Goal: Task Accomplishment & Management: Complete application form

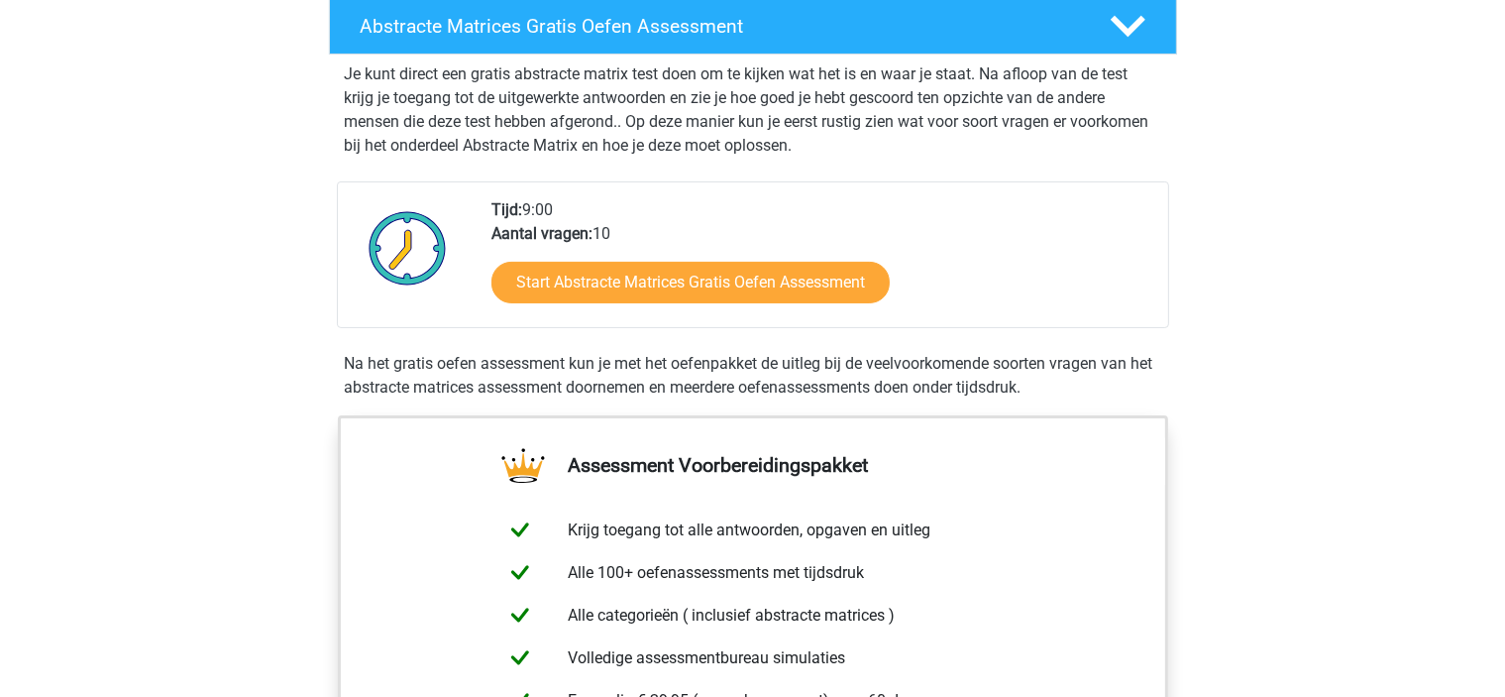
scroll to position [361, 0]
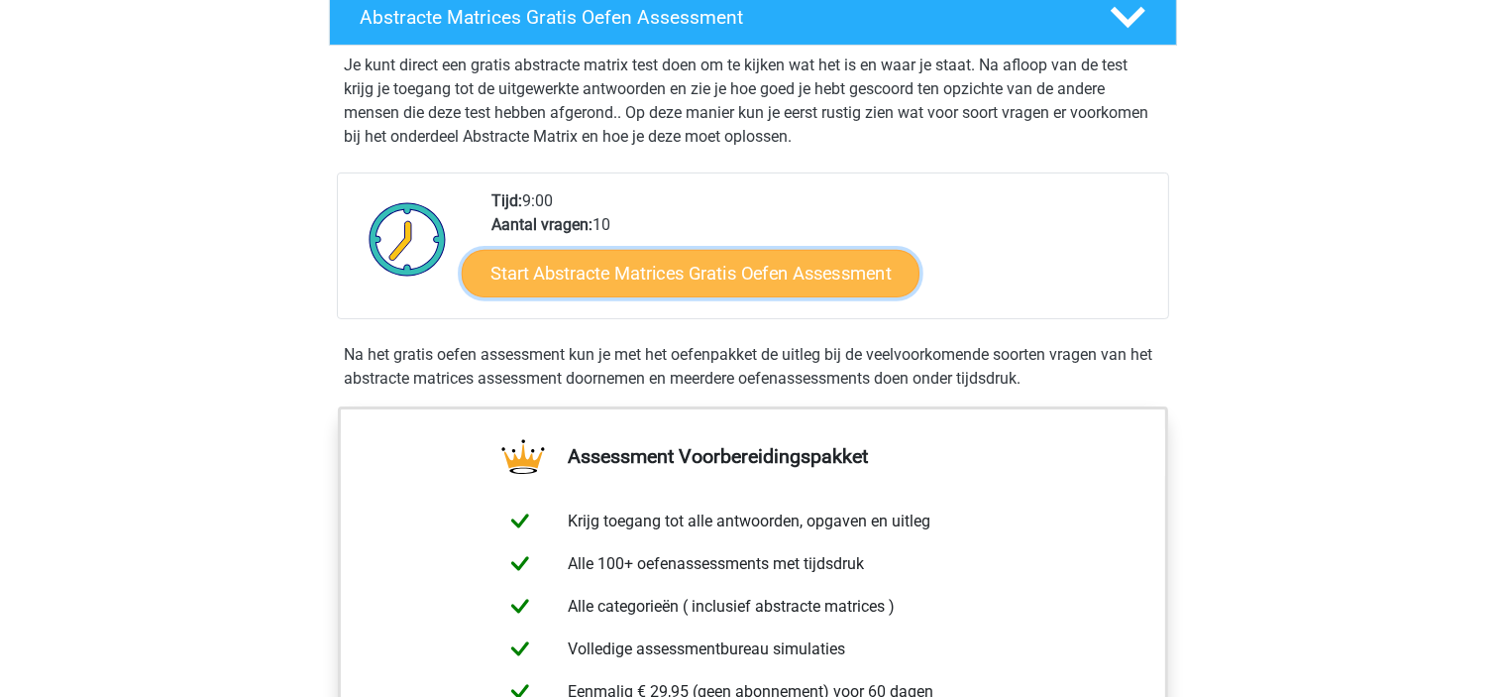
click at [648, 280] on link "Start Abstracte Matrices Gratis Oefen Assessment" at bounding box center [691, 273] width 458 height 48
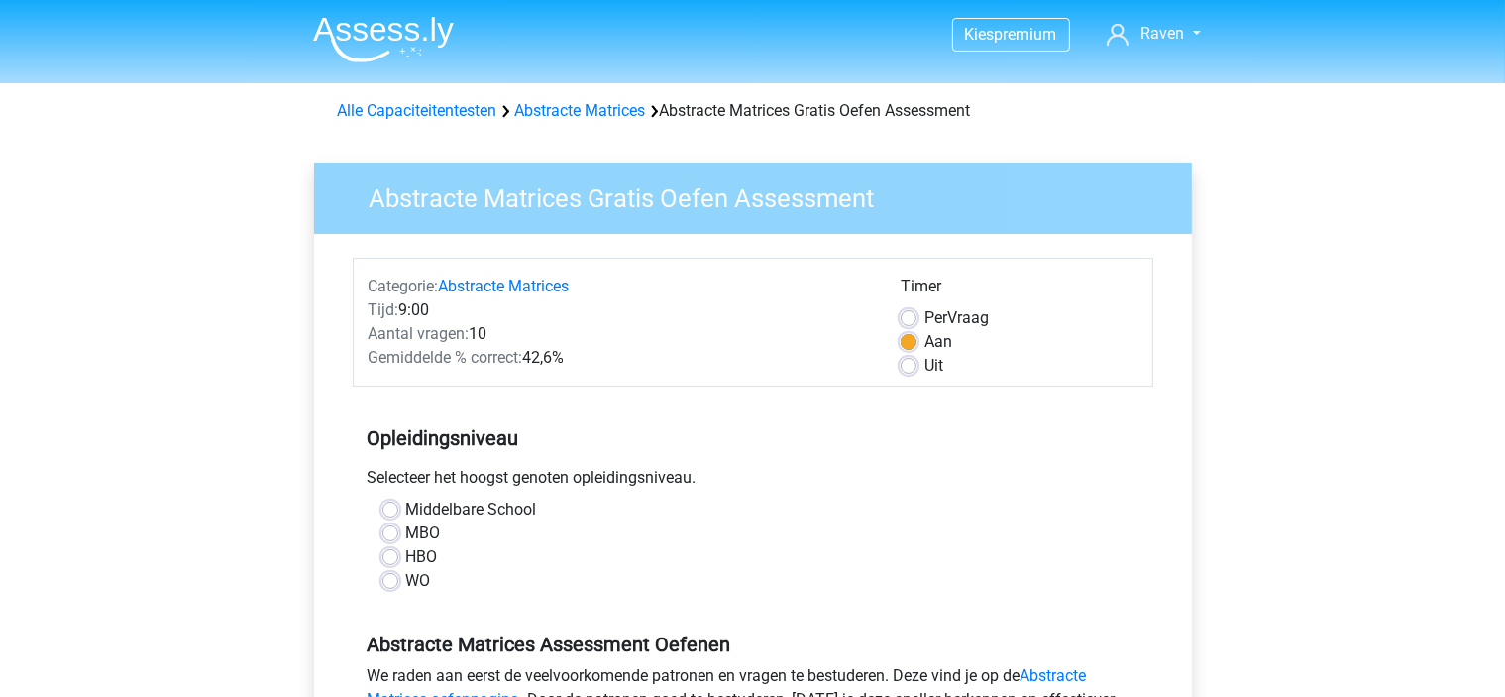
click at [406, 583] on label "WO" at bounding box center [418, 581] width 25 height 24
click at [394, 583] on input "WO" at bounding box center [390, 579] width 16 height 20
radio input "true"
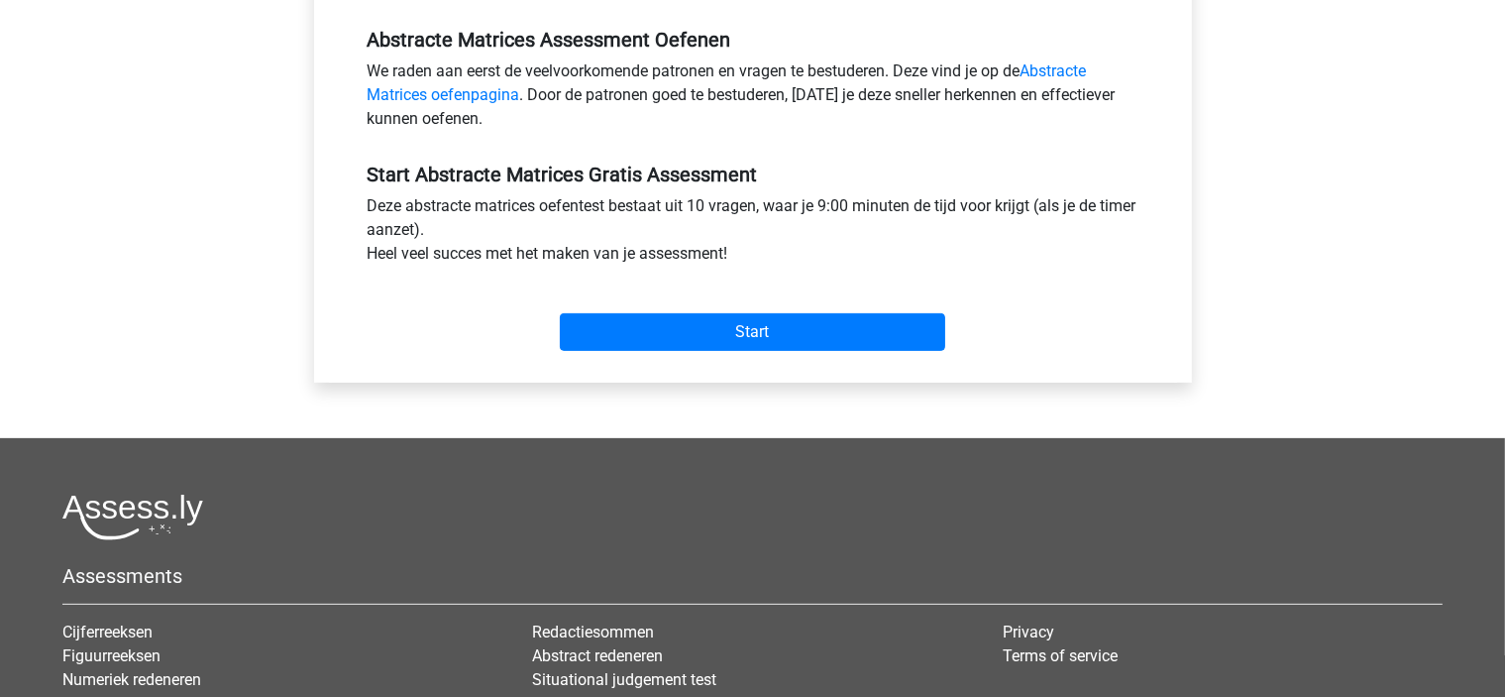
scroll to position [606, 0]
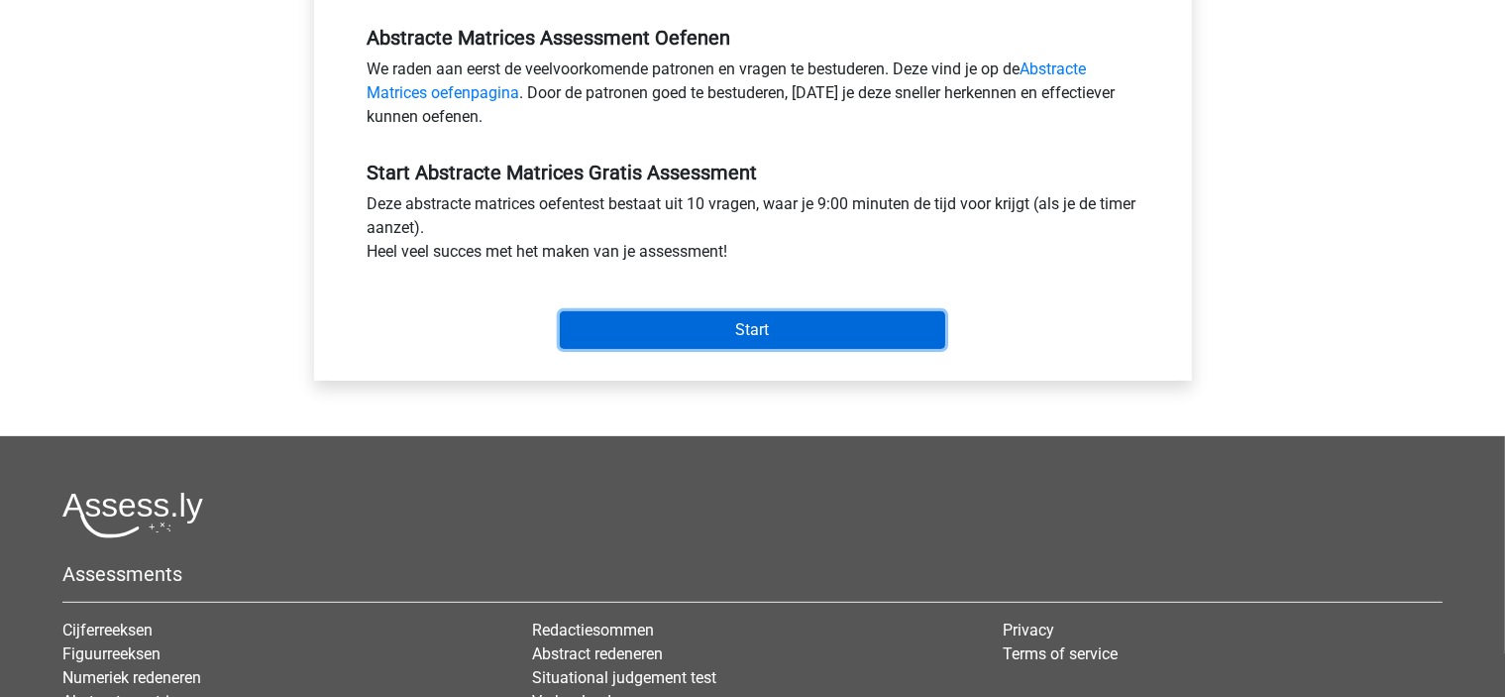
click at [658, 315] on input "Start" at bounding box center [752, 330] width 385 height 38
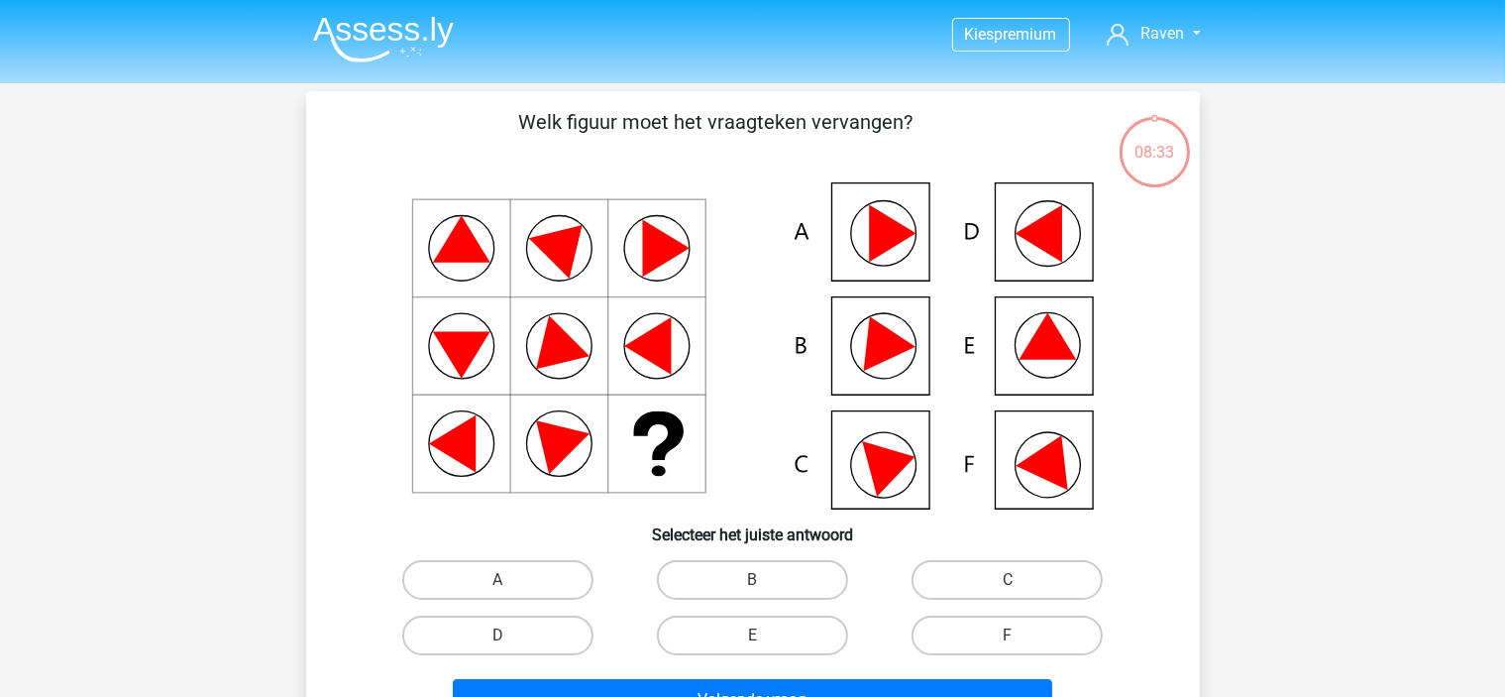
click at [1048, 354] on icon at bounding box center [1047, 336] width 57 height 47
click at [735, 633] on label "E" at bounding box center [752, 635] width 191 height 40
click at [752, 635] on input "E" at bounding box center [758, 641] width 13 height 13
radio input "true"
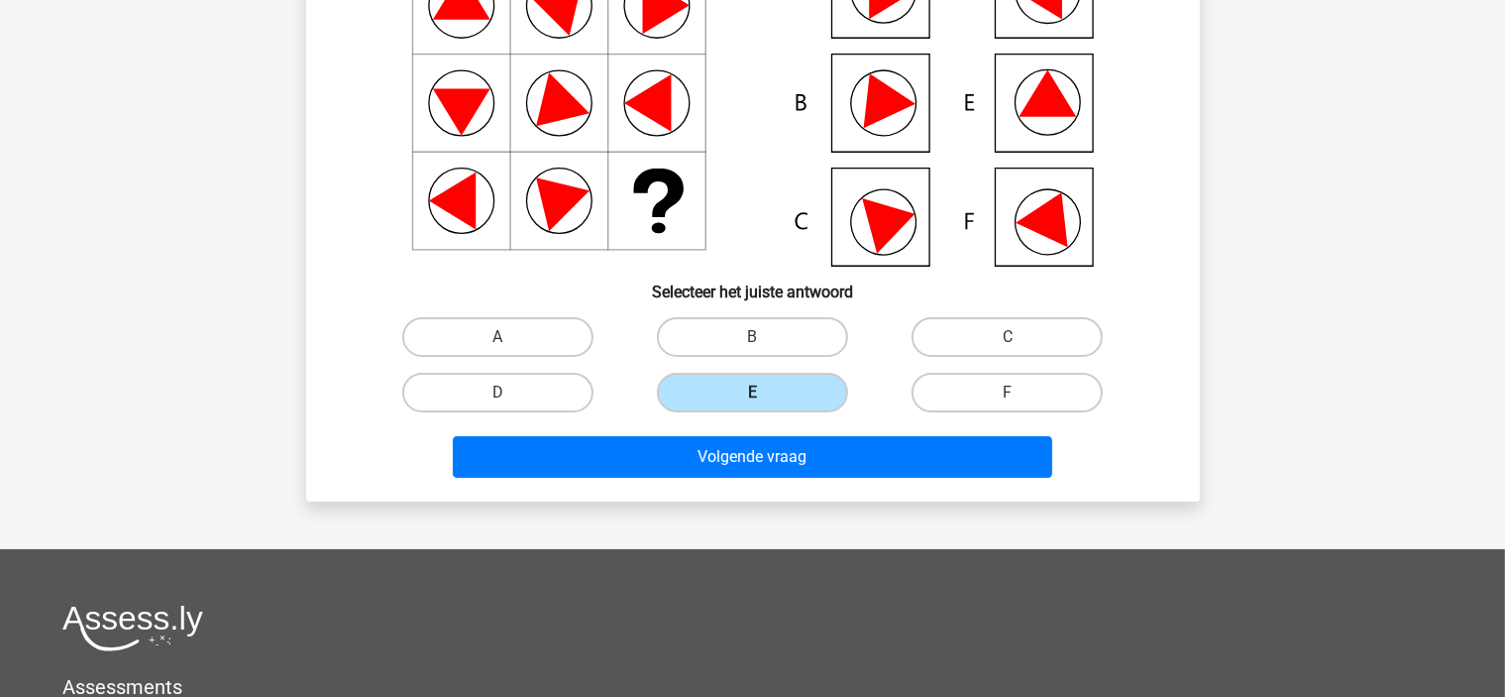
scroll to position [246, 0]
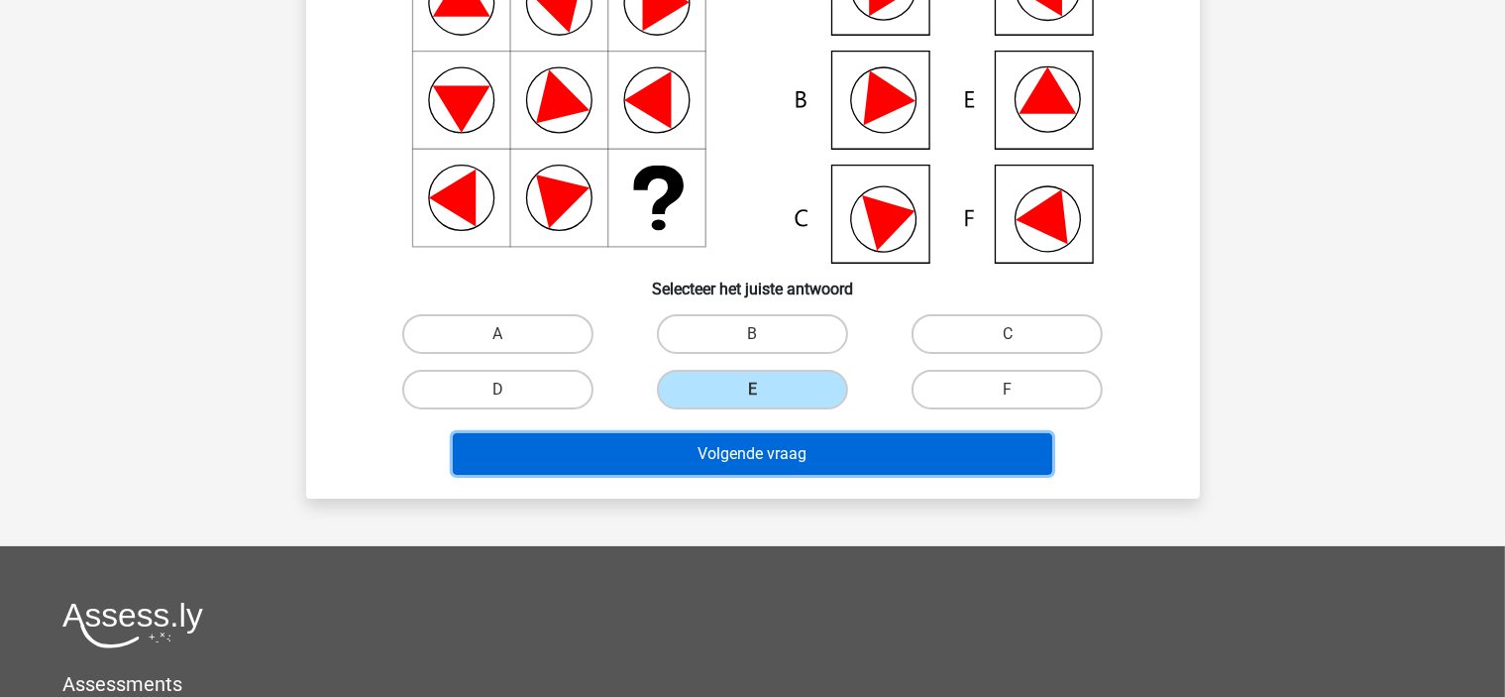
click at [720, 459] on button "Volgende vraag" at bounding box center [752, 454] width 599 height 42
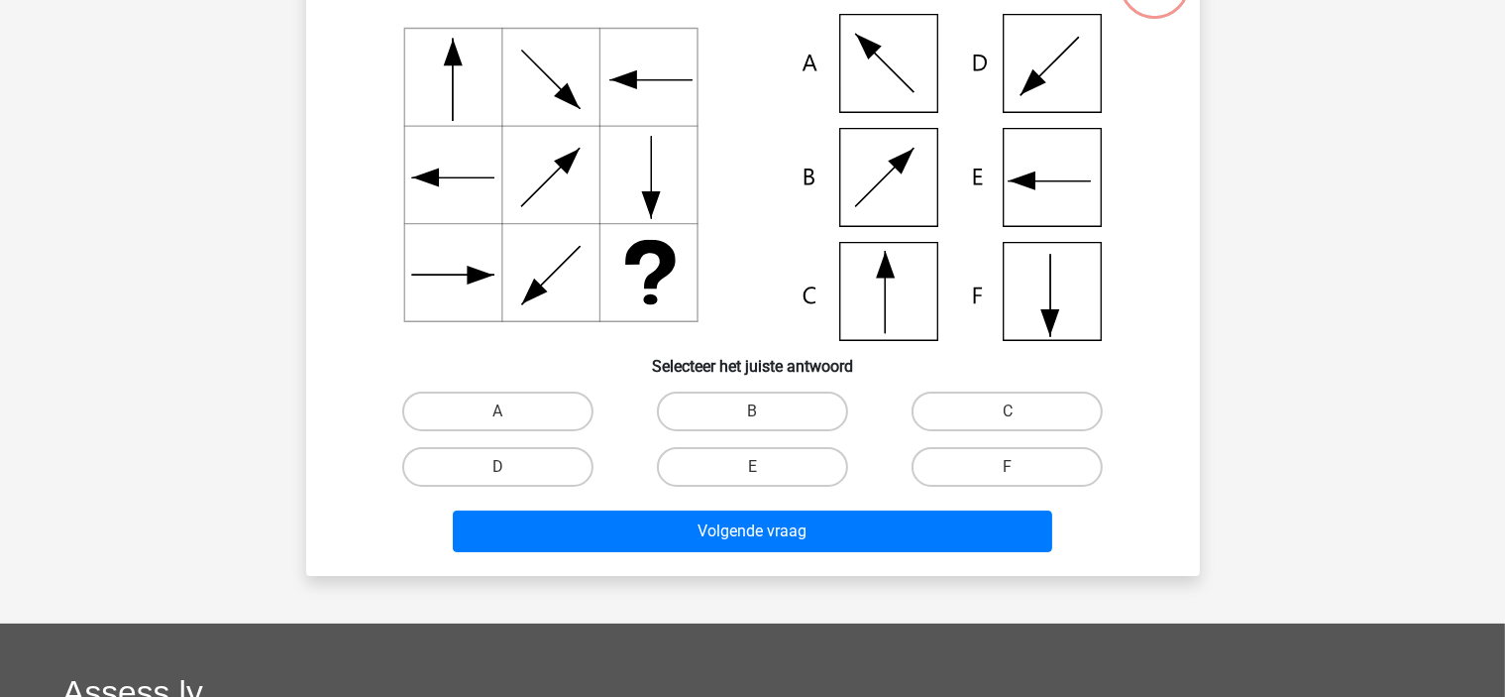
scroll to position [91, 0]
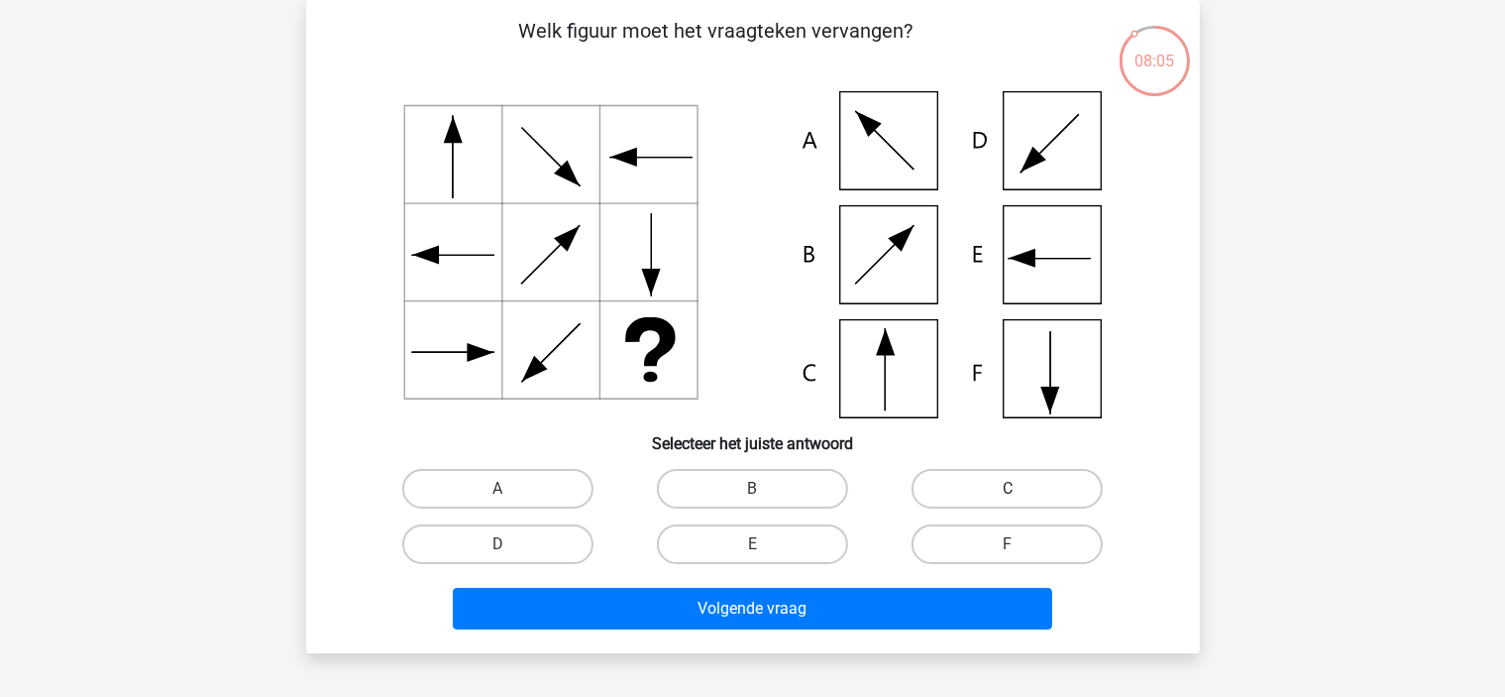
click at [960, 486] on label "C" at bounding box center [1007, 489] width 191 height 40
click at [1008, 488] on input "C" at bounding box center [1014, 494] width 13 height 13
radio input "true"
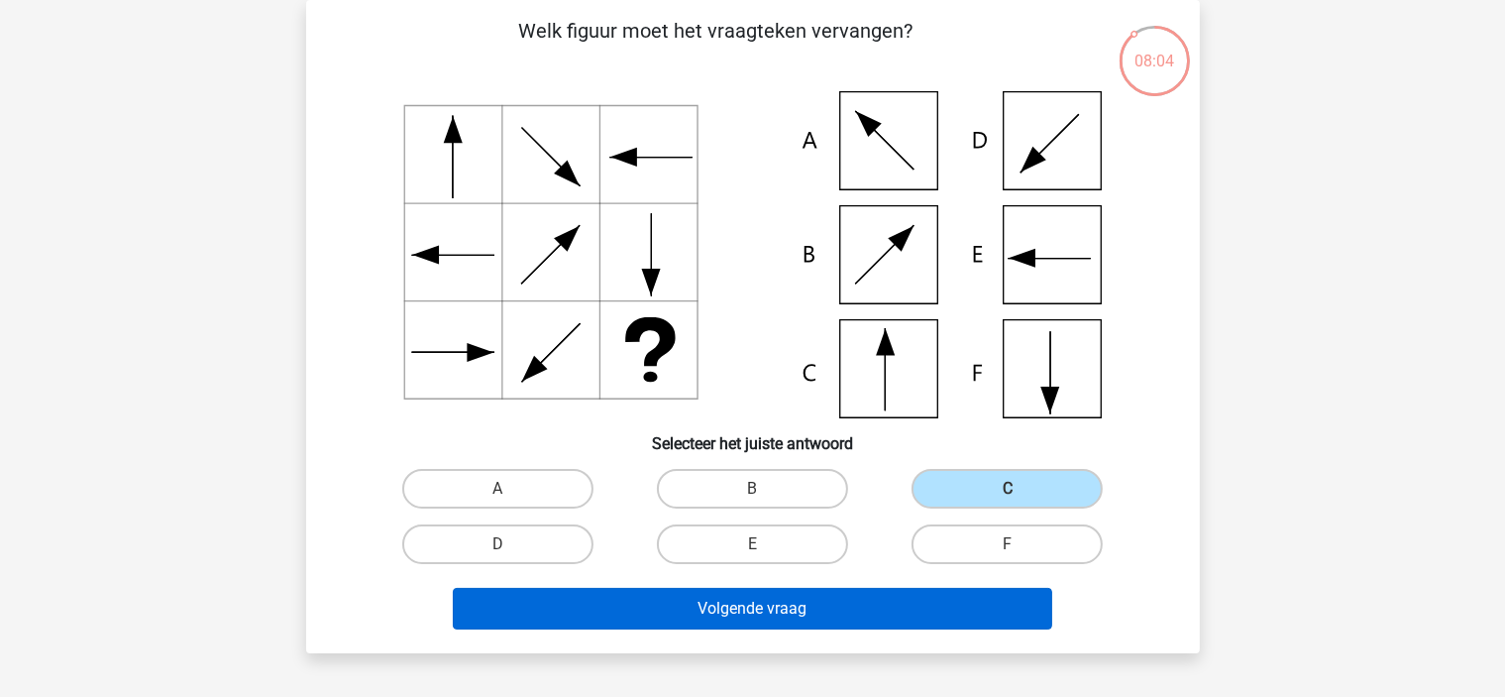
click at [920, 593] on button "Volgende vraag" at bounding box center [752, 609] width 599 height 42
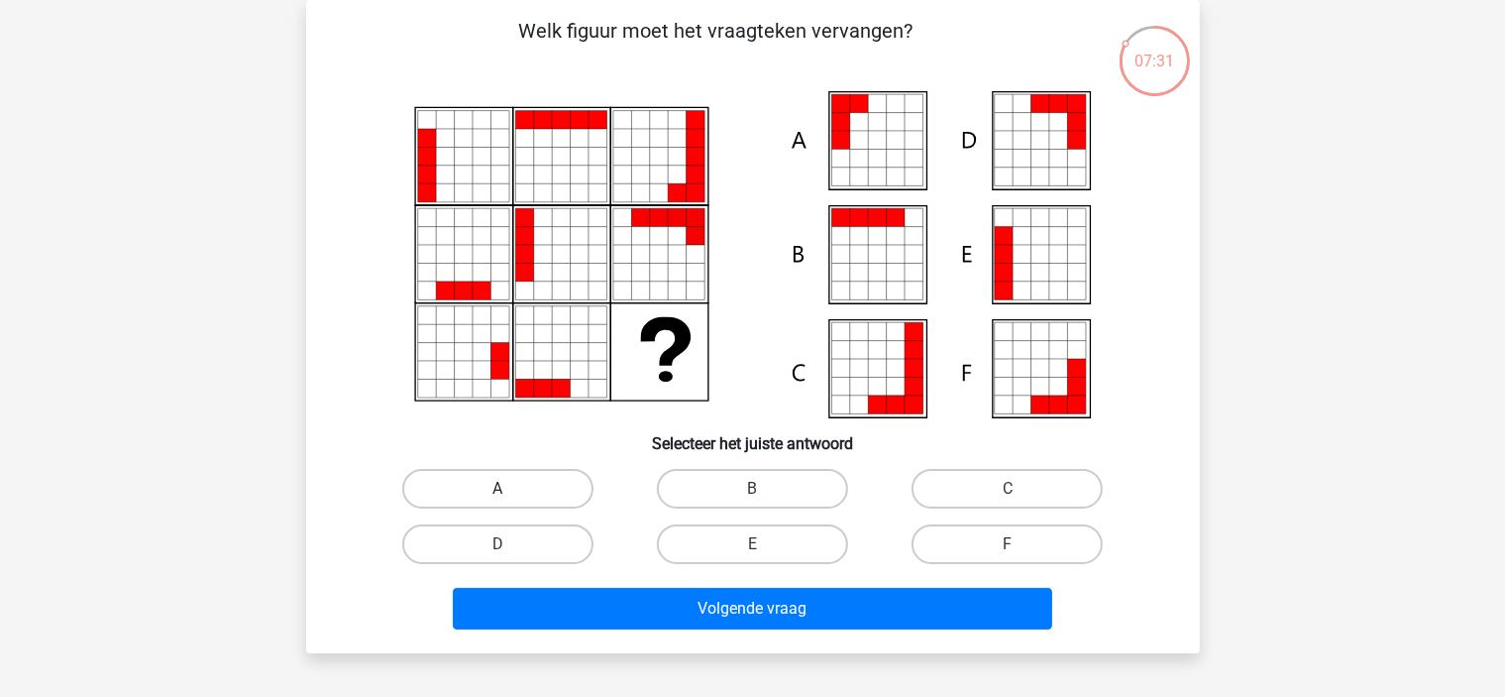
click at [559, 490] on label "A" at bounding box center [497, 489] width 191 height 40
click at [510, 490] on input "A" at bounding box center [503, 494] width 13 height 13
radio input "true"
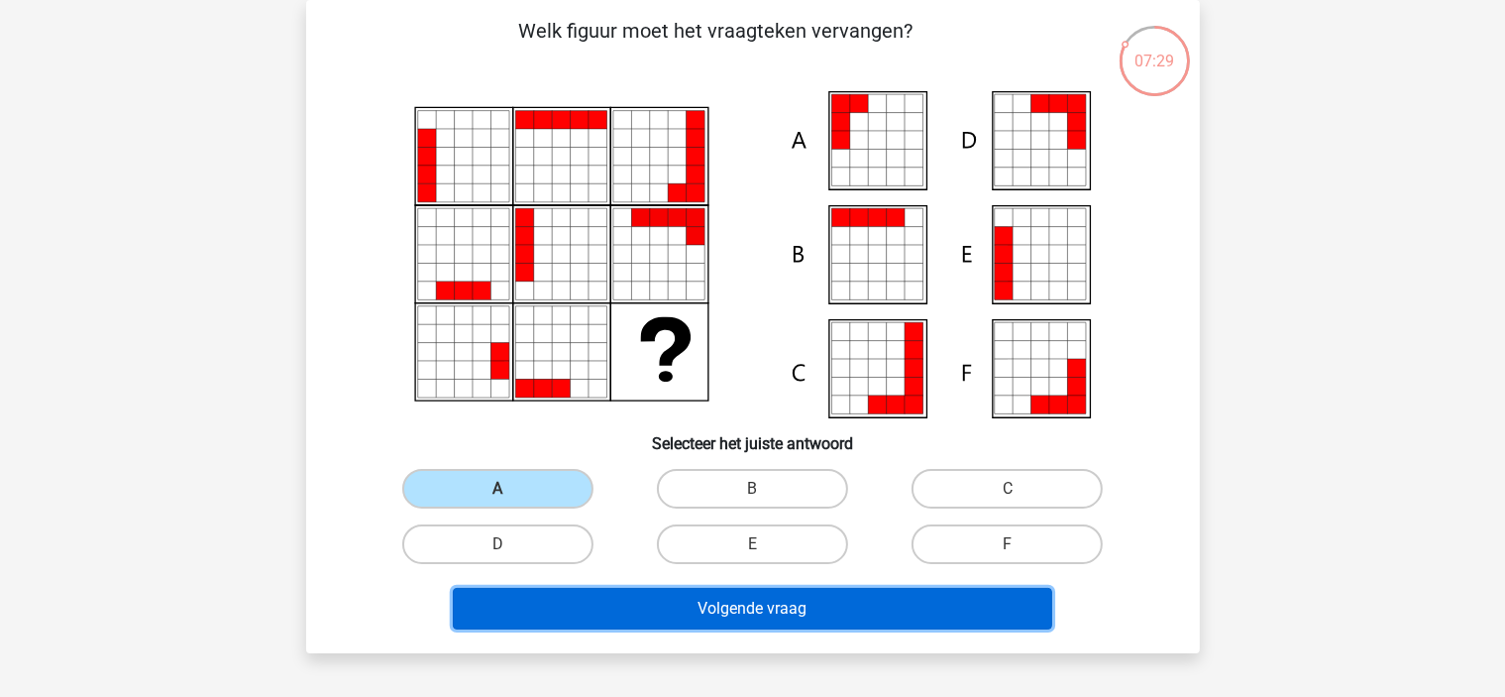
click at [614, 605] on button "Volgende vraag" at bounding box center [752, 609] width 599 height 42
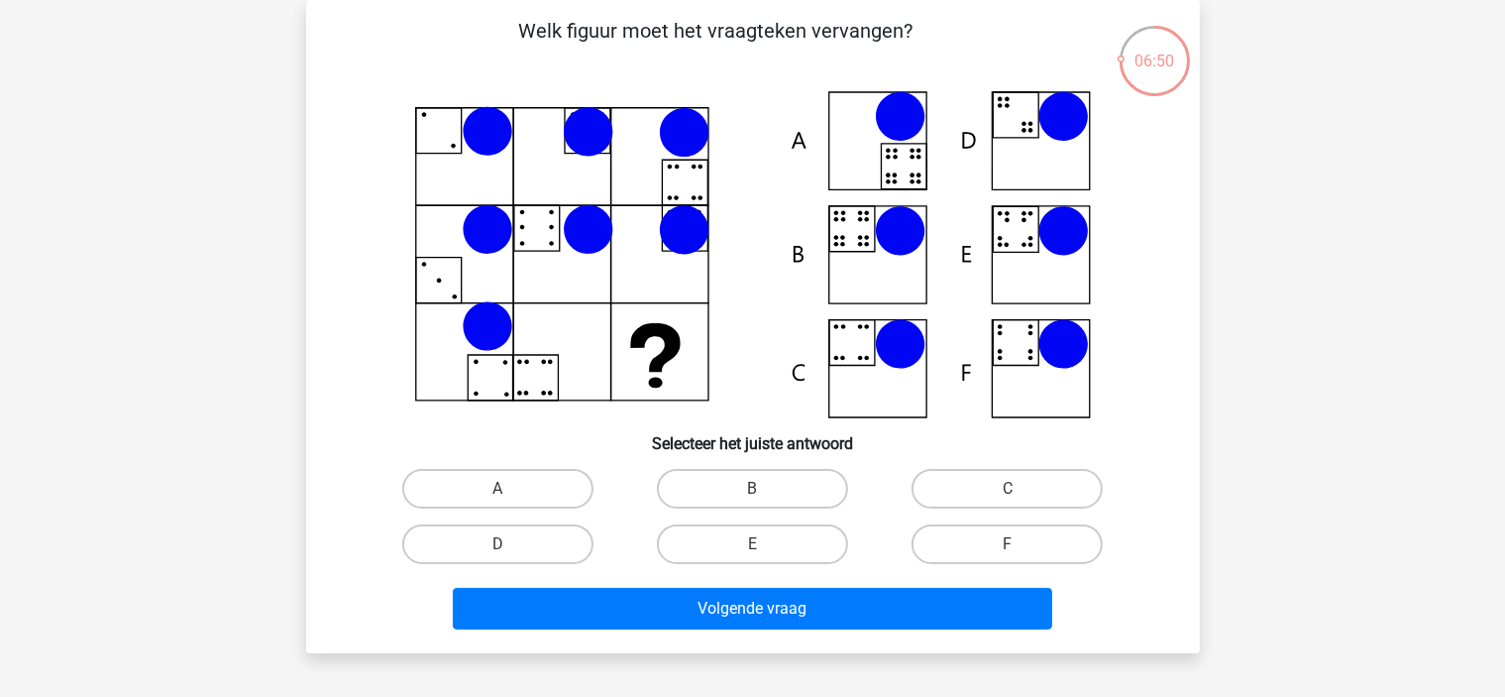
click at [874, 272] on icon at bounding box center [753, 254] width 799 height 327
click at [753, 484] on label "B" at bounding box center [752, 489] width 191 height 40
click at [753, 488] on input "B" at bounding box center [758, 494] width 13 height 13
radio input "true"
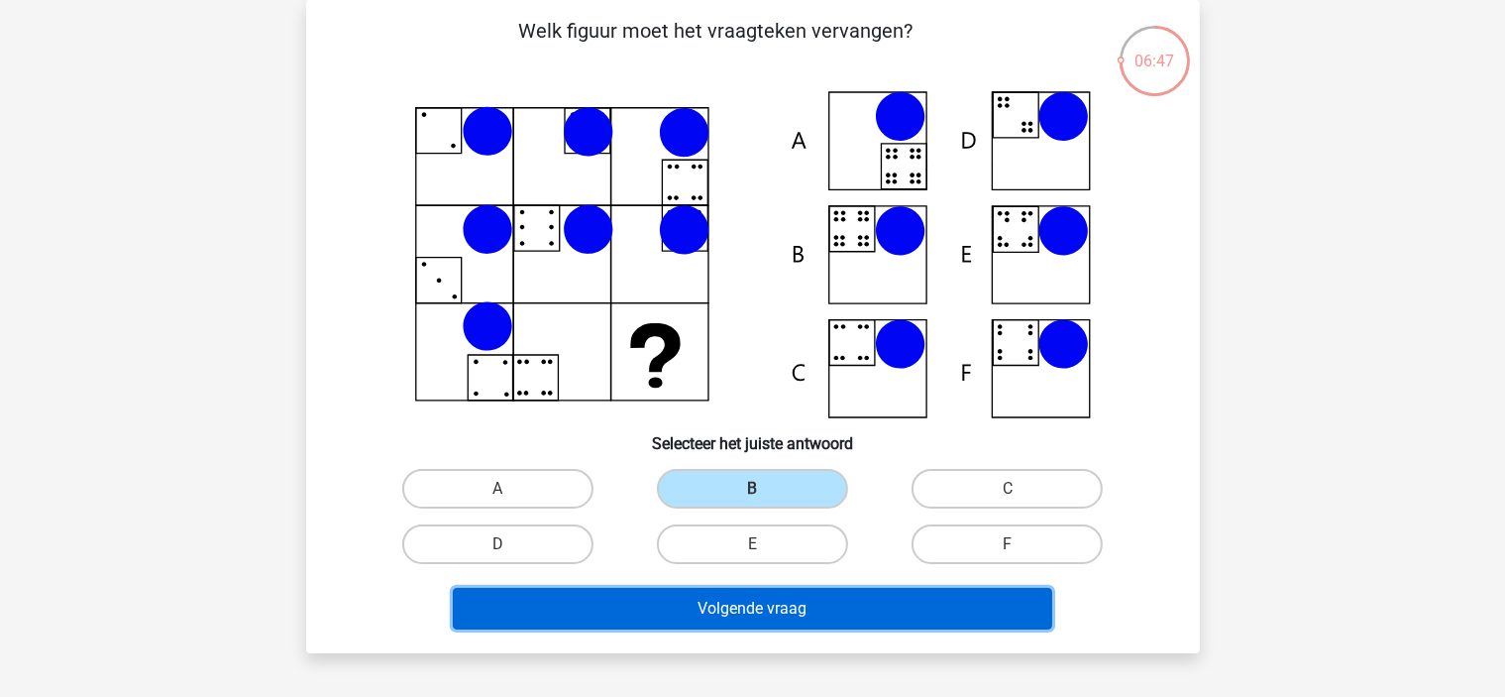
click at [769, 605] on button "Volgende vraag" at bounding box center [752, 609] width 599 height 42
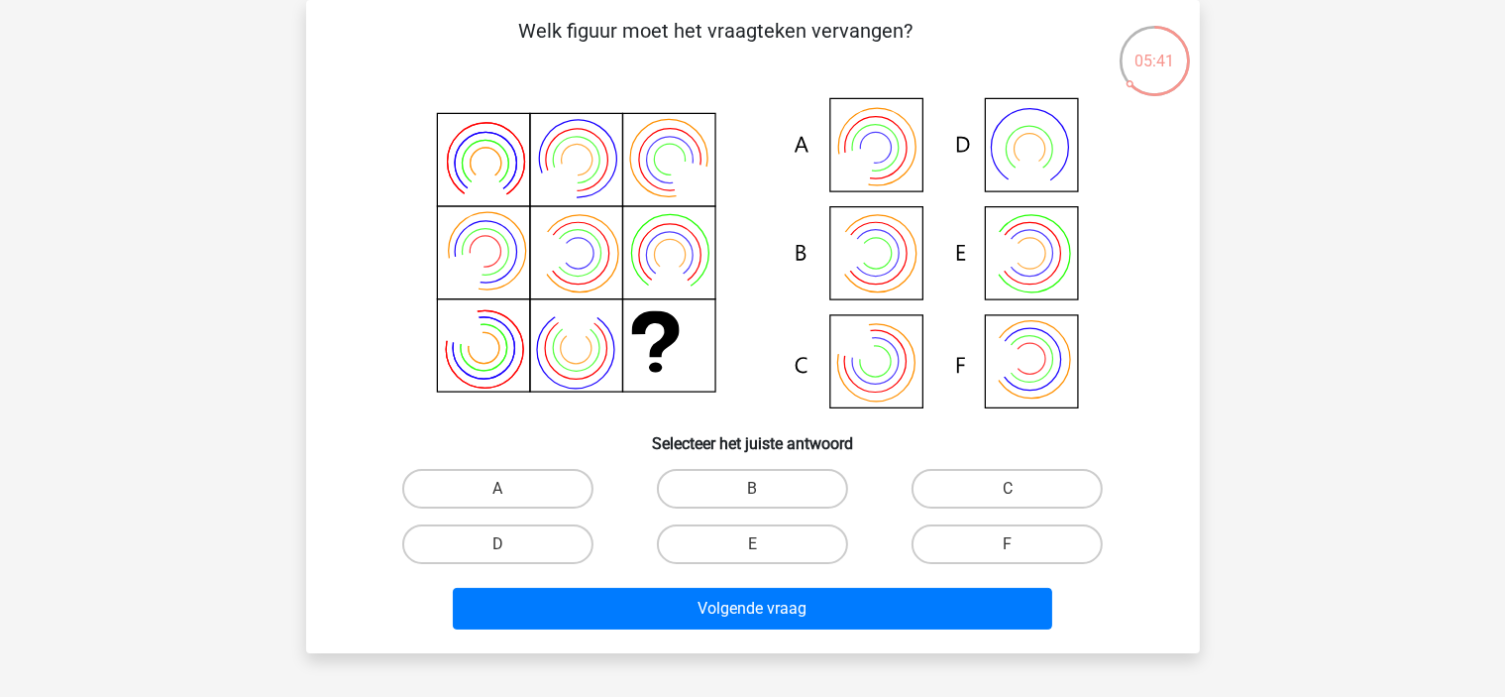
click at [279, 214] on div "Kies premium Raven [EMAIL_ADDRESS][DOMAIN_NAME]" at bounding box center [752, 566] width 1505 height 1315
click at [953, 496] on label "C" at bounding box center [1007, 489] width 191 height 40
click at [1008, 496] on input "C" at bounding box center [1014, 494] width 13 height 13
radio input "true"
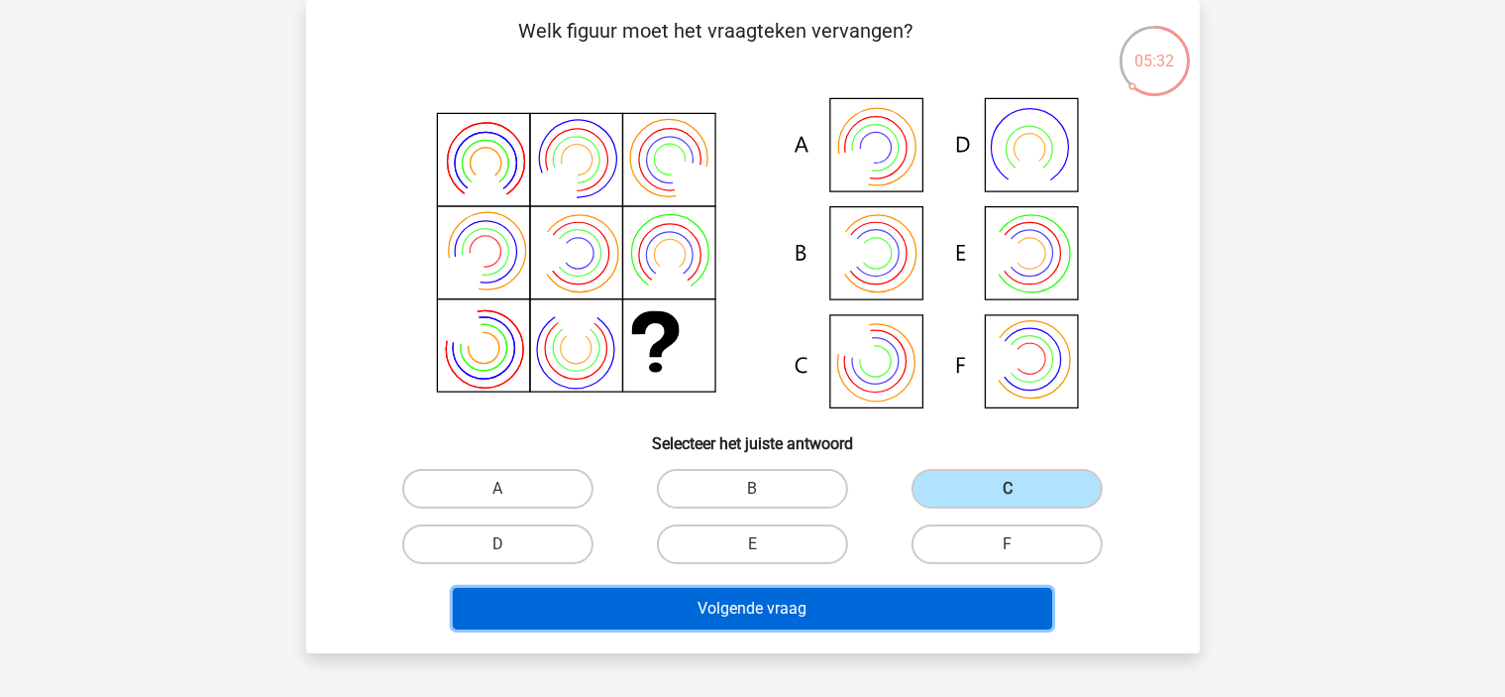
click at [935, 621] on button "Volgende vraag" at bounding box center [752, 609] width 599 height 42
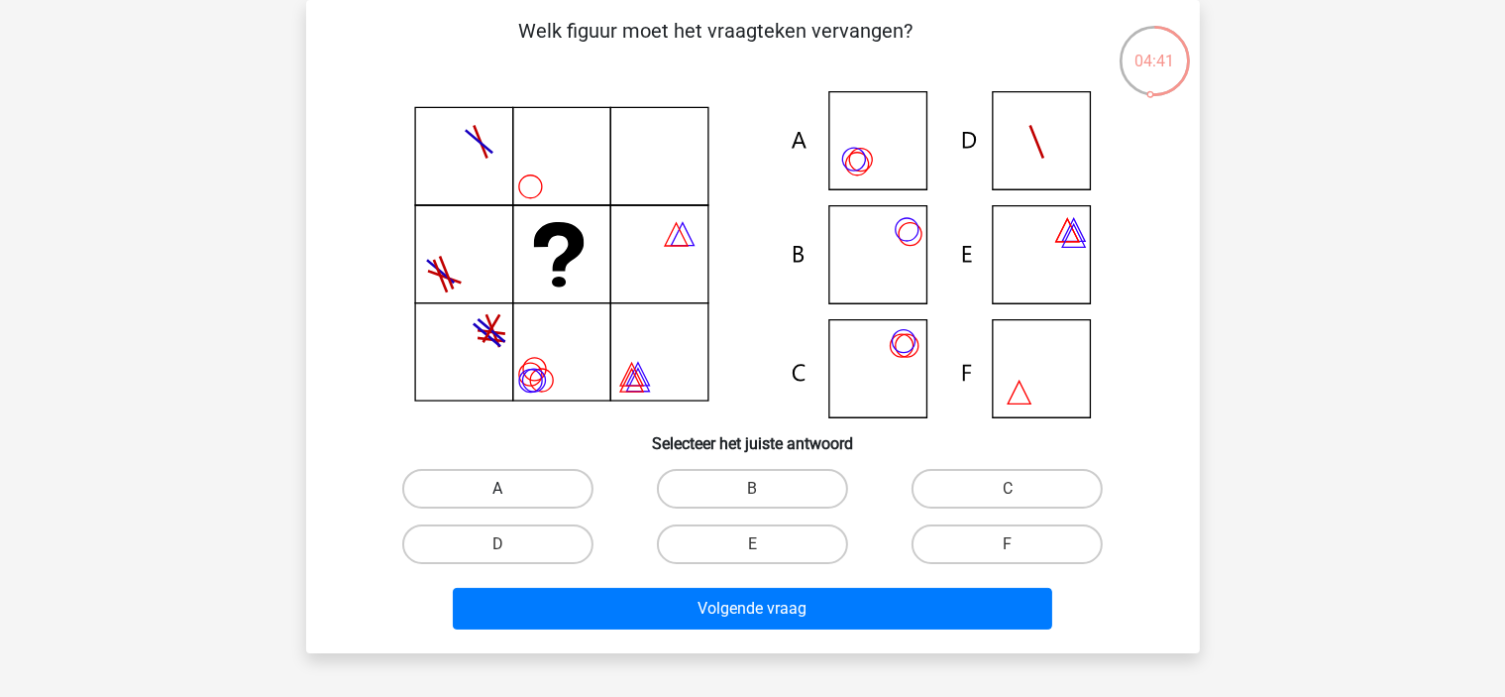
click at [545, 479] on label "A" at bounding box center [497, 489] width 191 height 40
click at [510, 488] on input "A" at bounding box center [503, 494] width 13 height 13
radio input "true"
click at [957, 484] on label "C" at bounding box center [1007, 489] width 191 height 40
click at [1008, 488] on input "C" at bounding box center [1014, 494] width 13 height 13
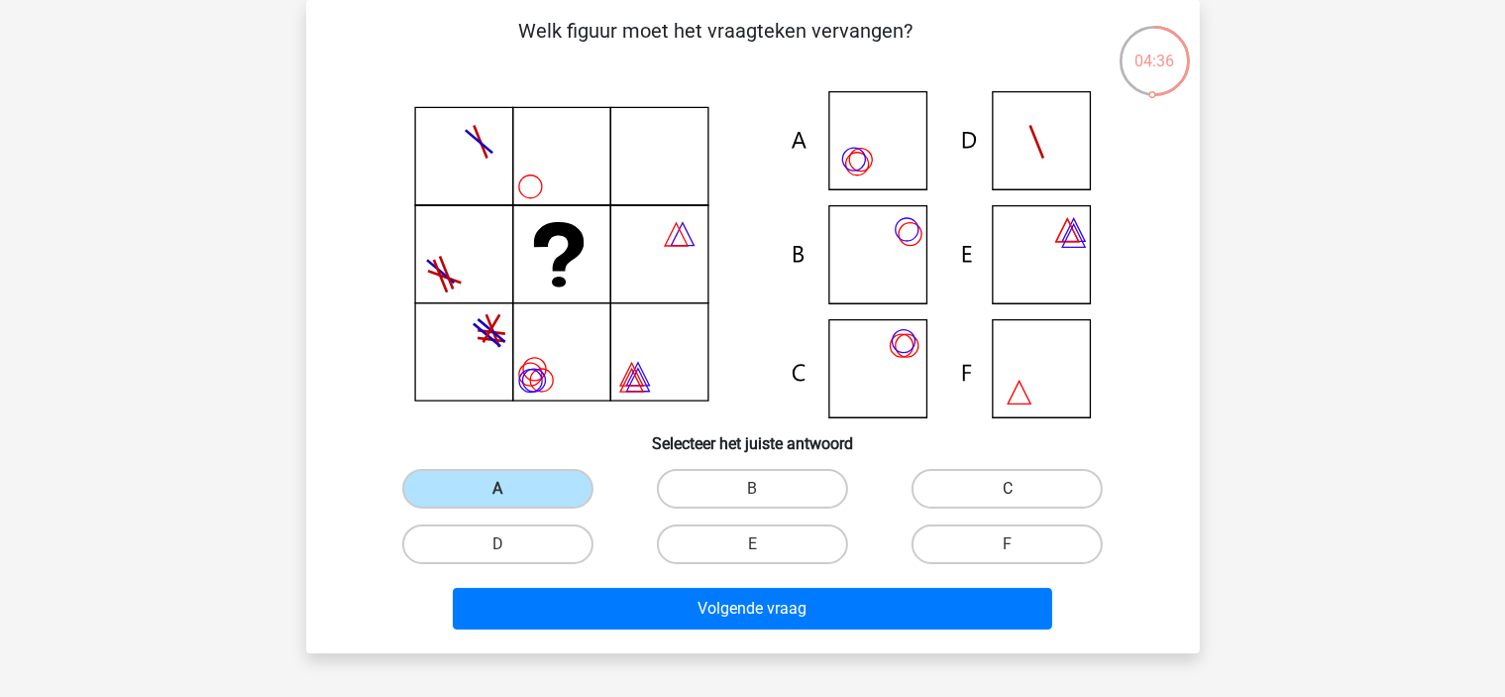
radio input "true"
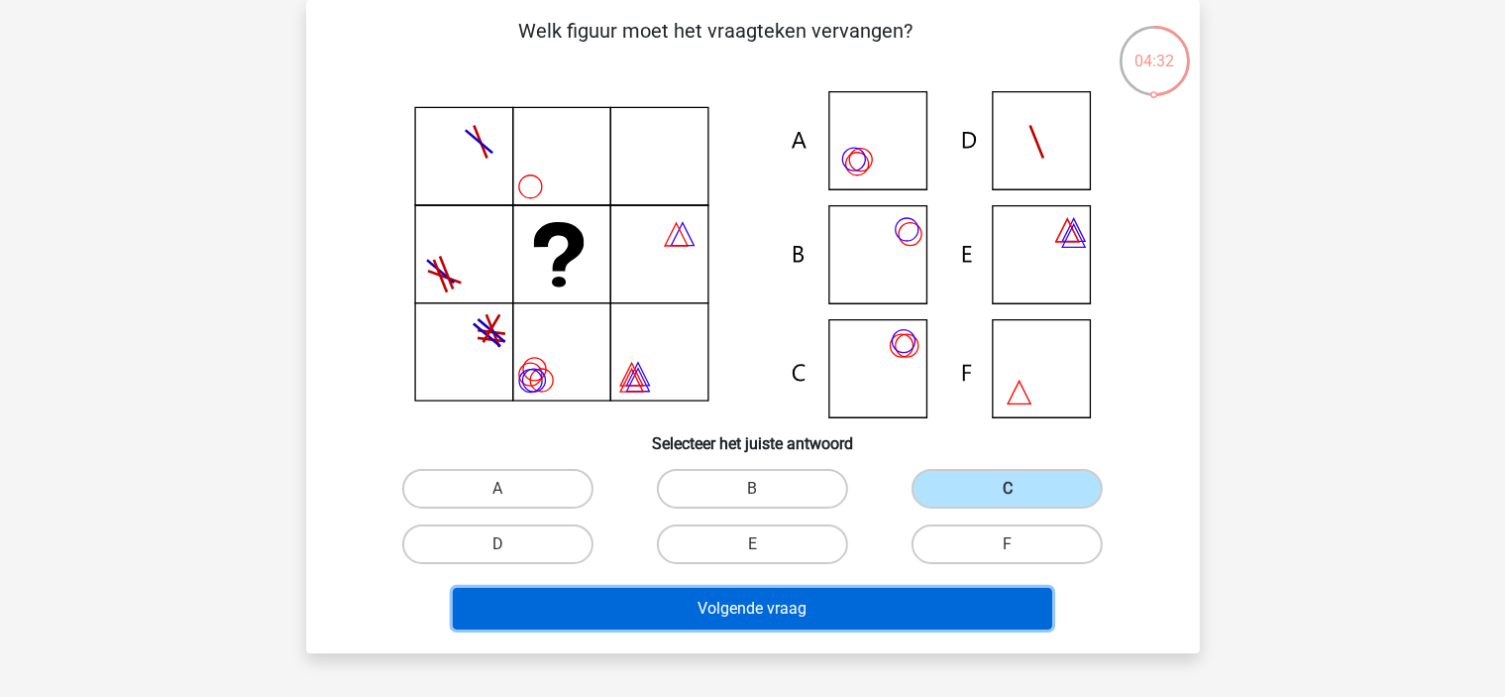
click at [839, 600] on button "Volgende vraag" at bounding box center [752, 609] width 599 height 42
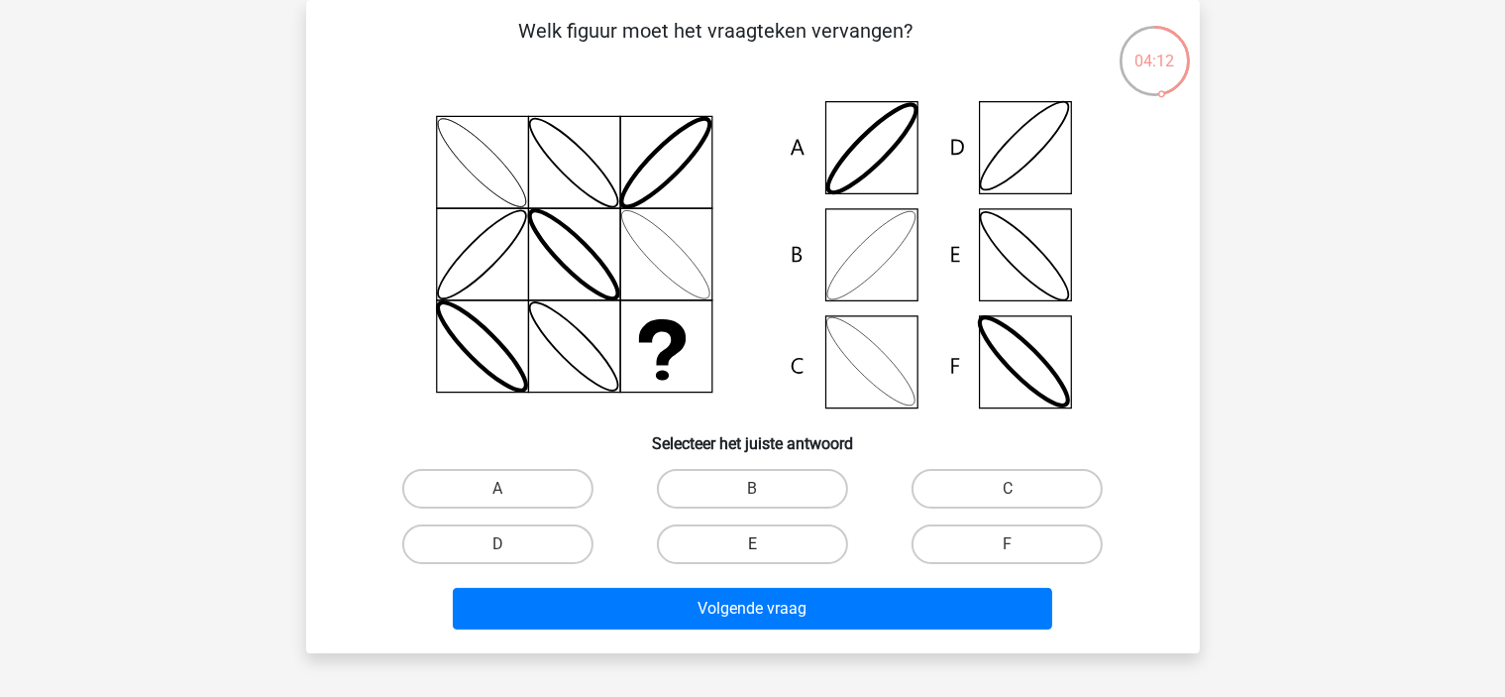
click at [808, 551] on label "E" at bounding box center [752, 544] width 191 height 40
click at [765, 551] on input "E" at bounding box center [758, 550] width 13 height 13
radio input "true"
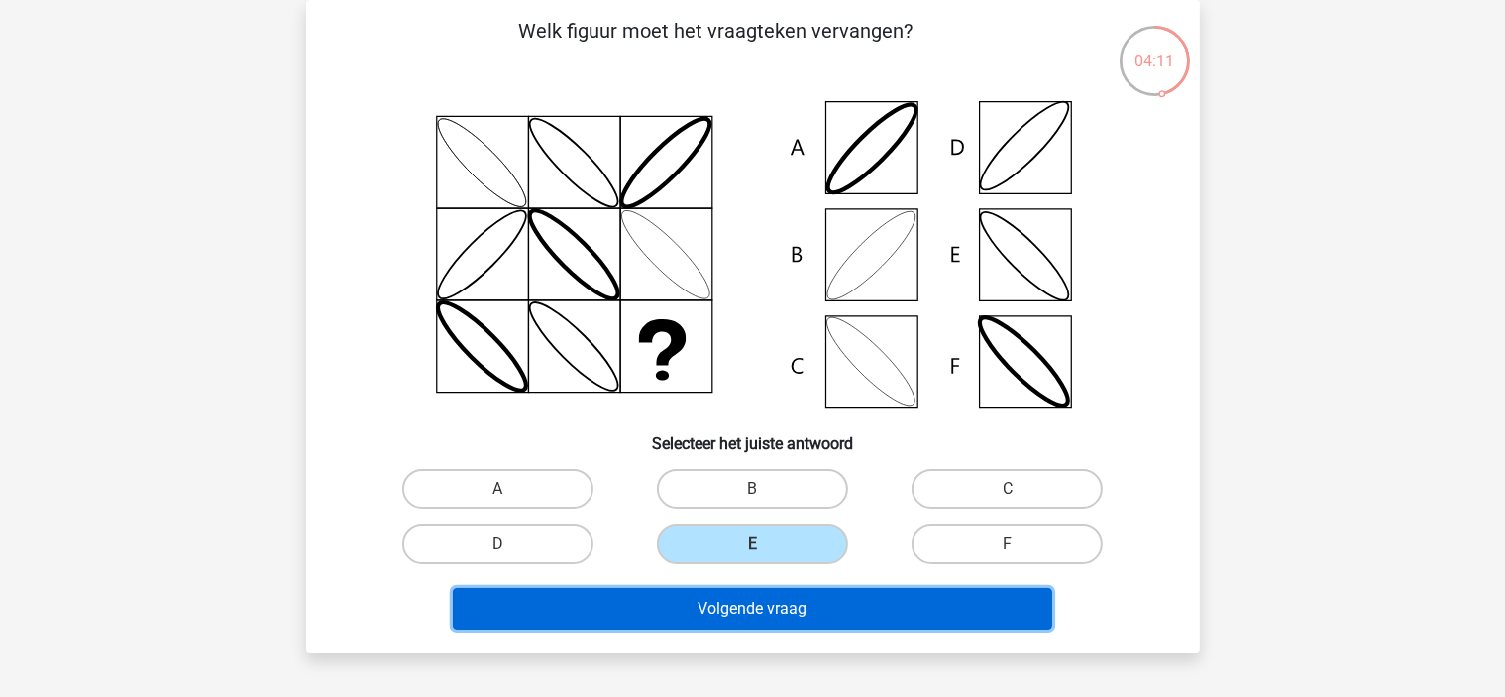
click at [808, 594] on button "Volgende vraag" at bounding box center [752, 609] width 599 height 42
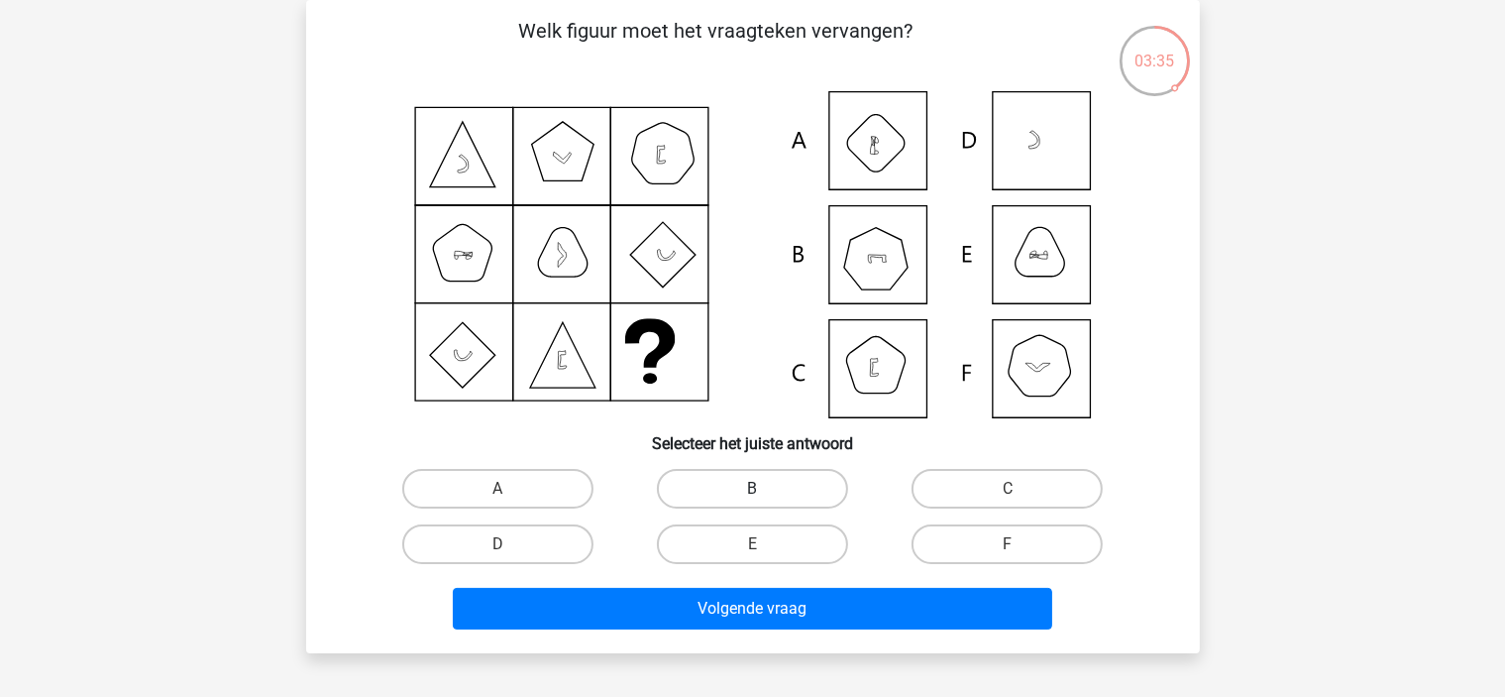
click at [821, 488] on label "B" at bounding box center [752, 489] width 191 height 40
click at [765, 488] on input "B" at bounding box center [758, 494] width 13 height 13
radio input "true"
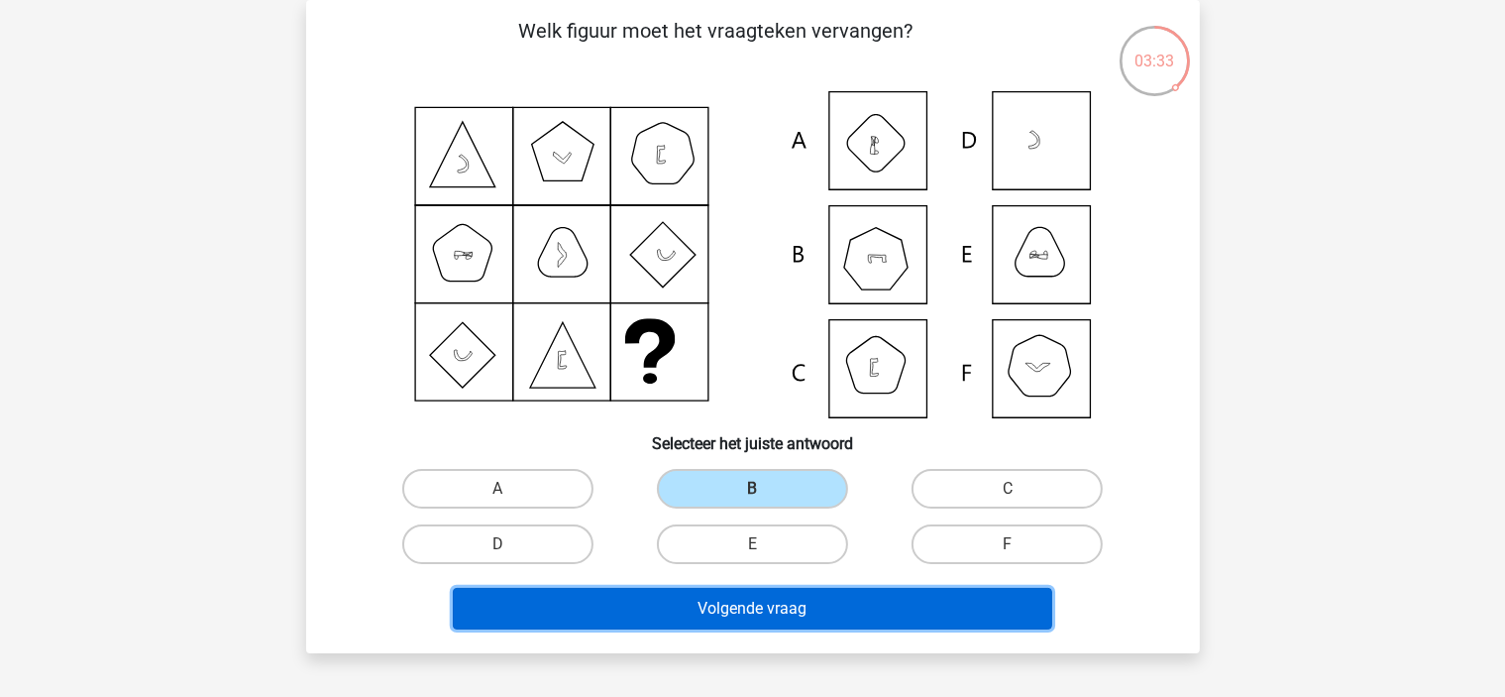
click at [867, 618] on button "Volgende vraag" at bounding box center [752, 609] width 599 height 42
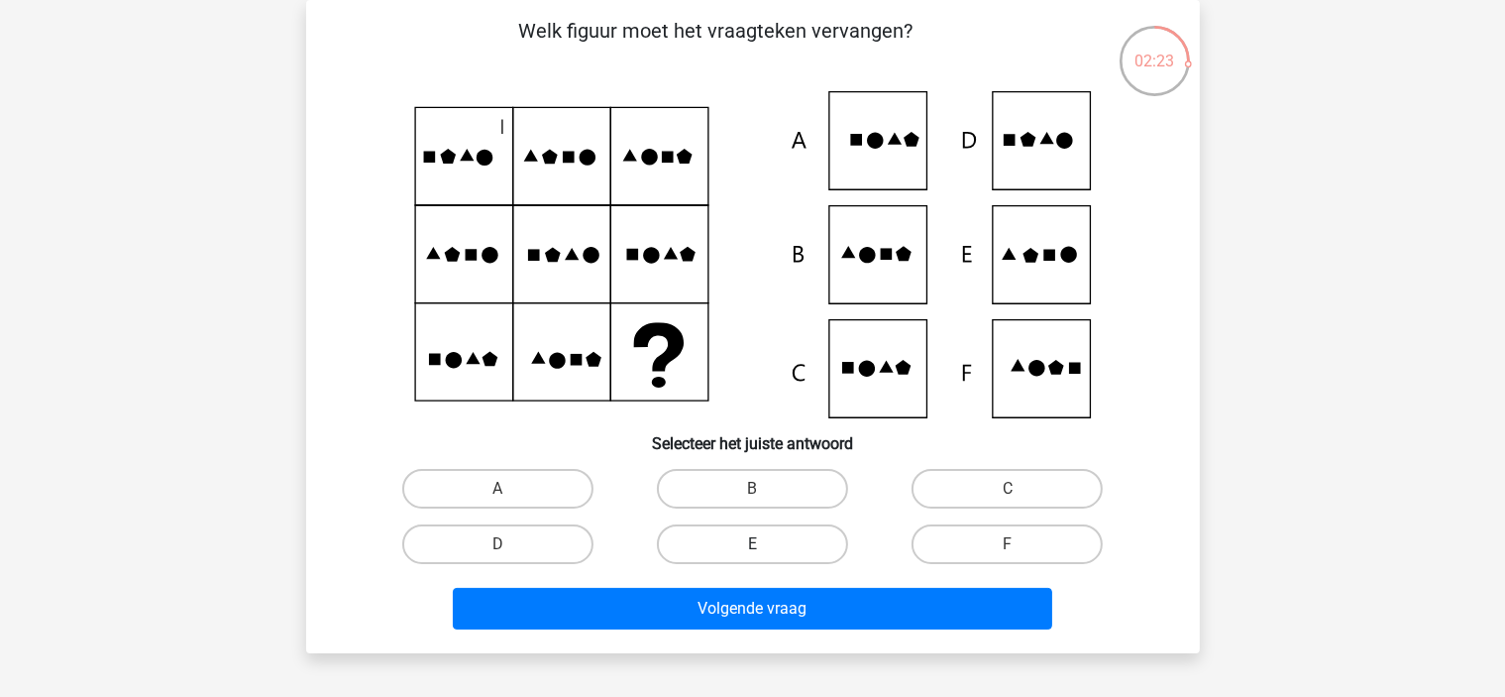
click at [733, 529] on label "E" at bounding box center [752, 544] width 191 height 40
click at [752, 544] on input "E" at bounding box center [758, 550] width 13 height 13
radio input "true"
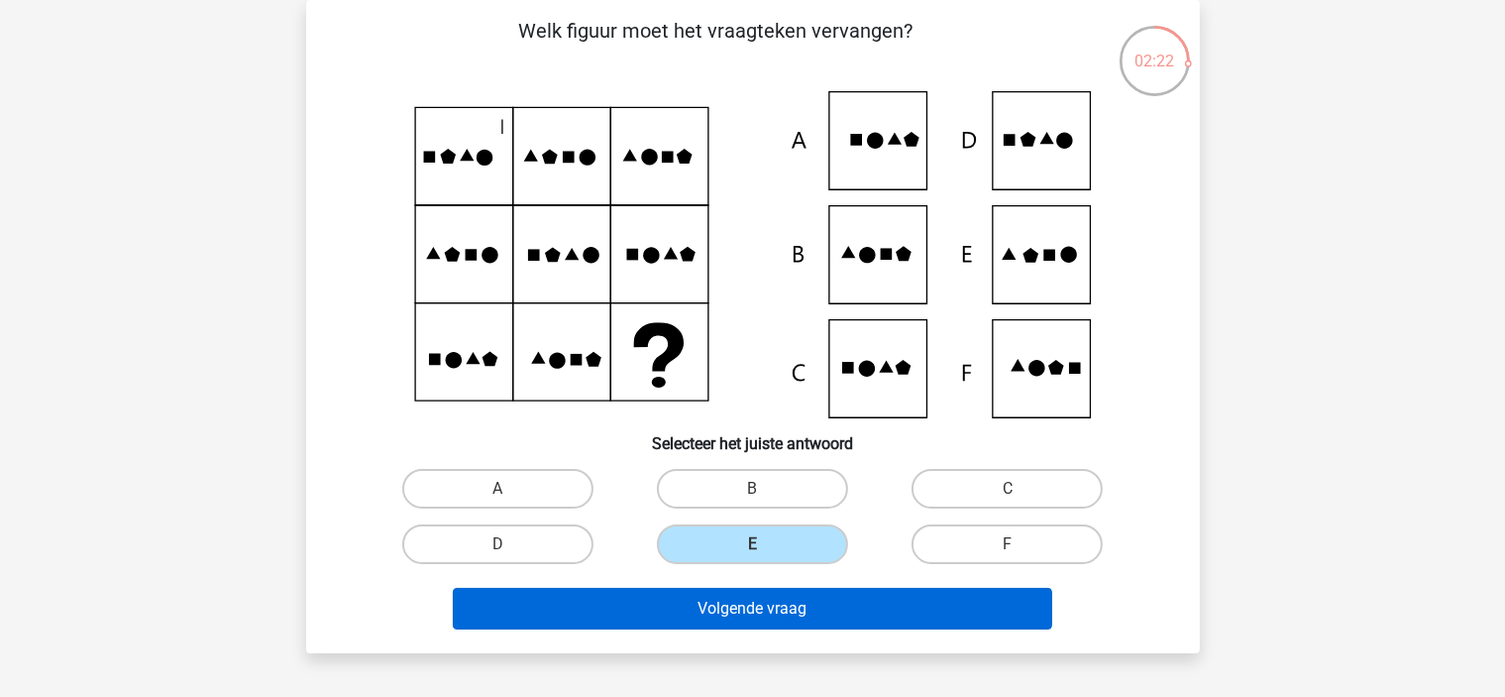
click at [664, 613] on button "Volgende vraag" at bounding box center [752, 609] width 599 height 42
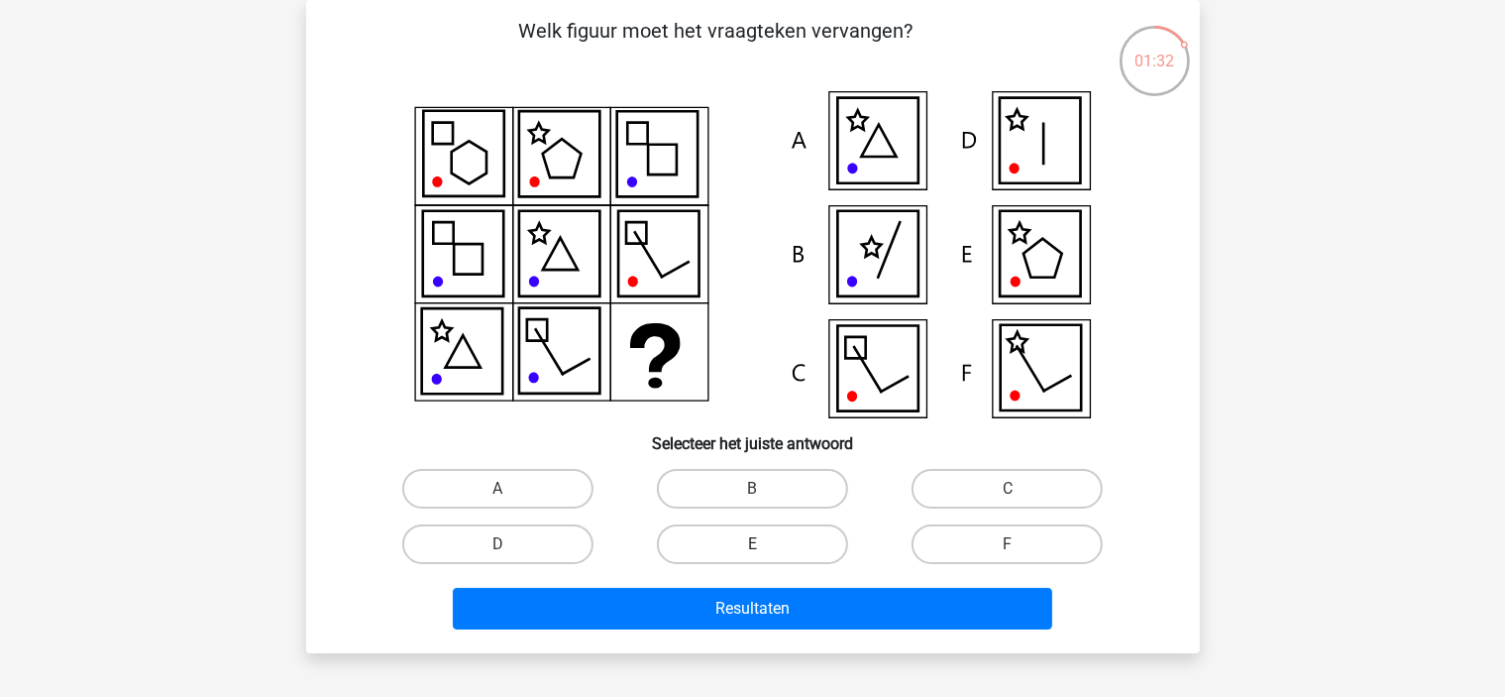
click at [806, 534] on label "E" at bounding box center [752, 544] width 191 height 40
click at [765, 544] on input "E" at bounding box center [758, 550] width 13 height 13
radio input "true"
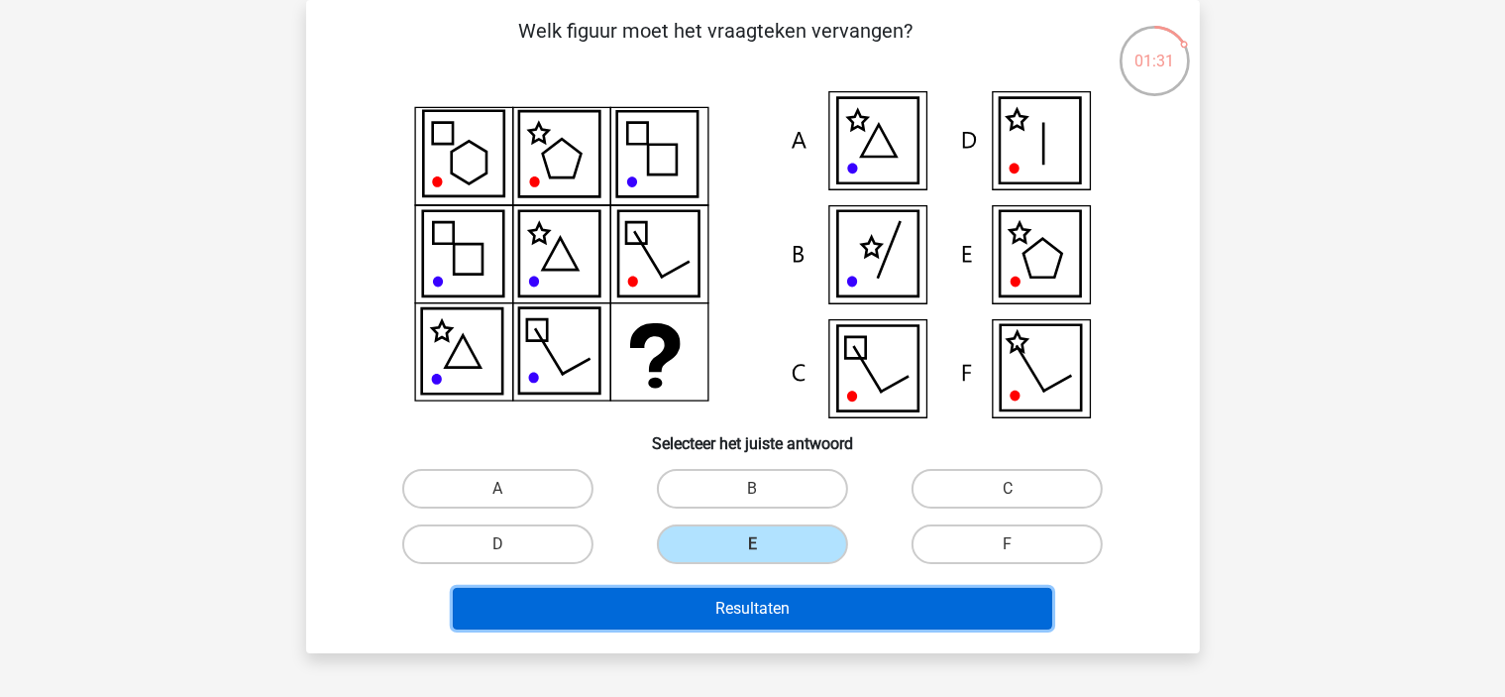
click at [768, 605] on button "Resultaten" at bounding box center [752, 609] width 599 height 42
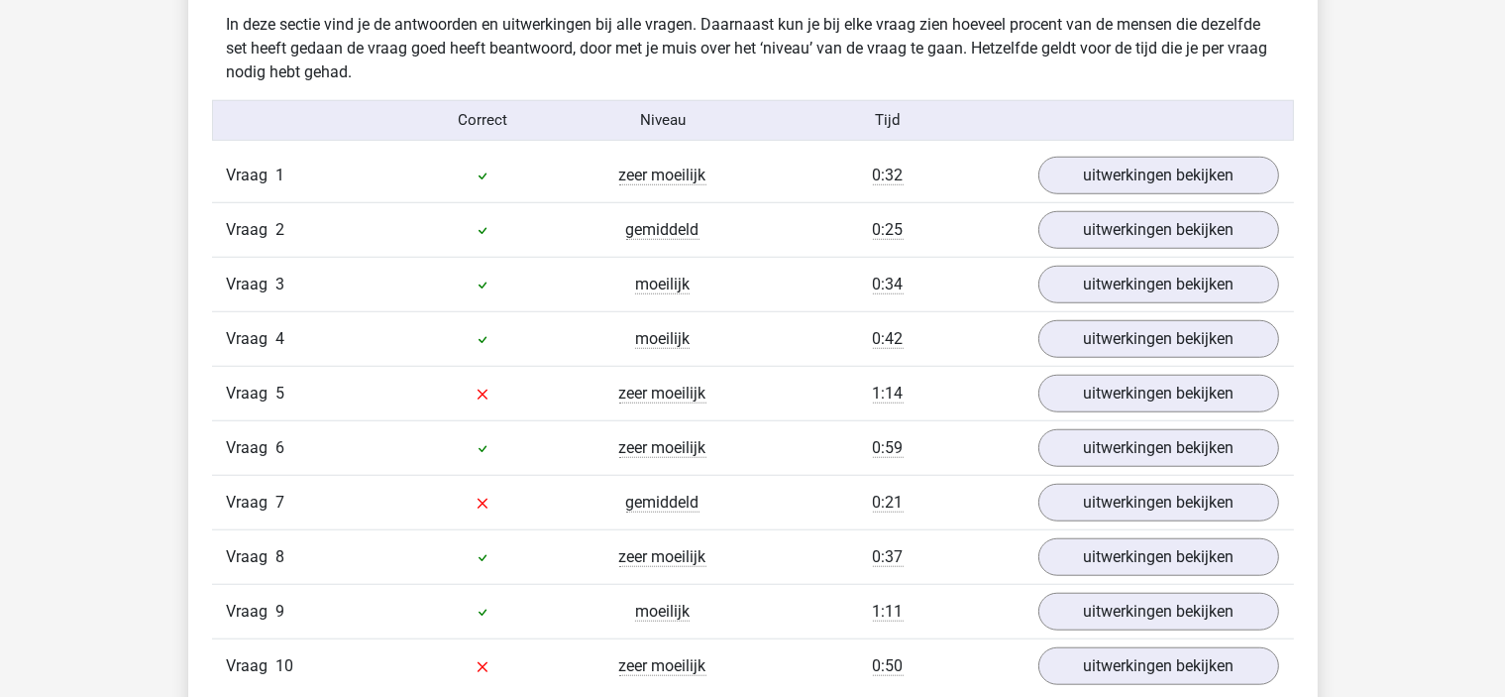
scroll to position [1567, 0]
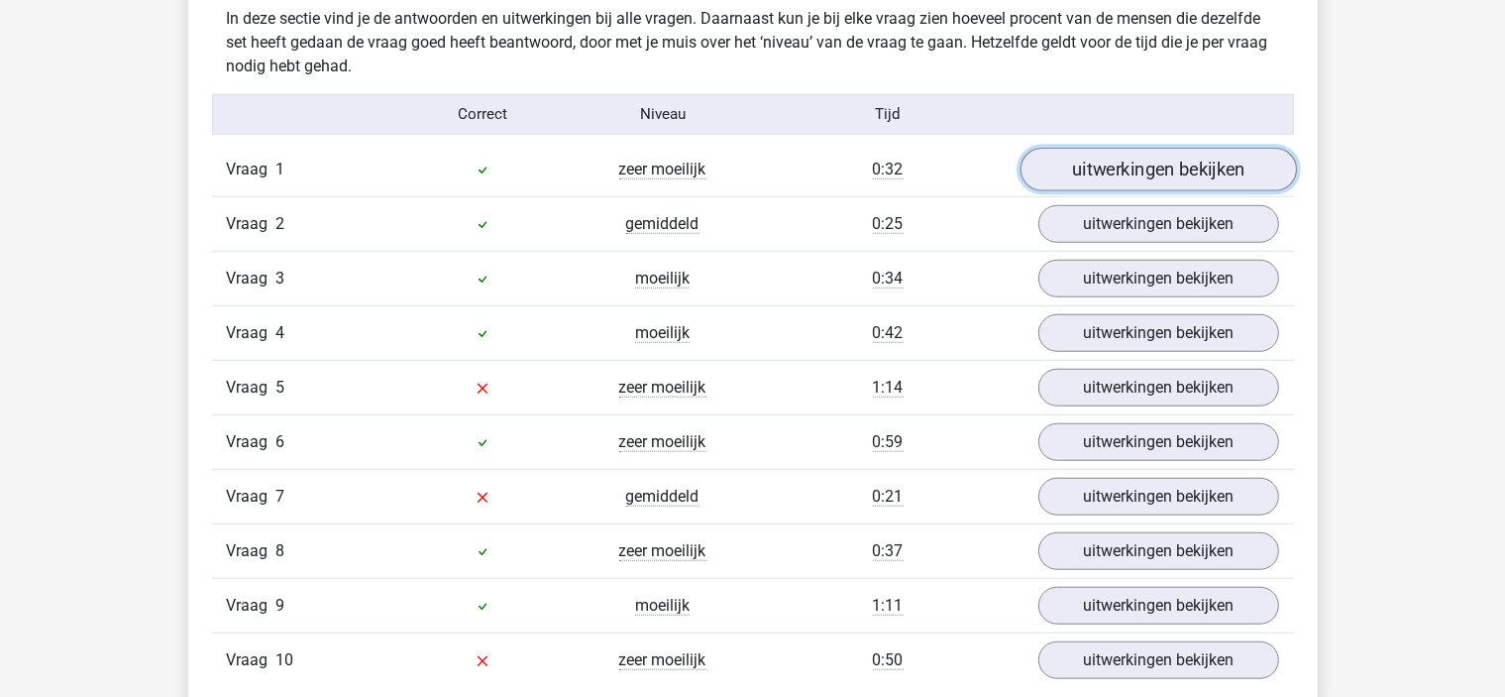
click at [1070, 158] on link "uitwerkingen bekijken" at bounding box center [1158, 170] width 276 height 44
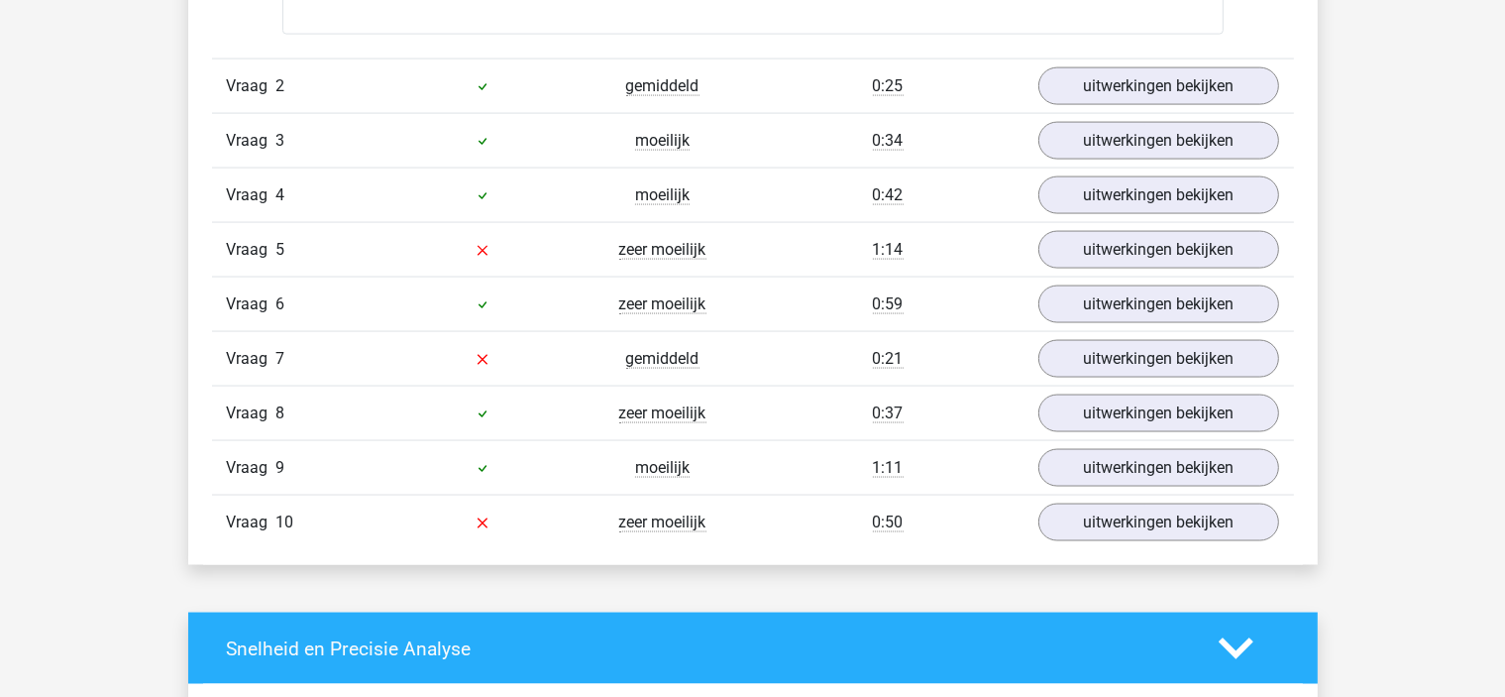
scroll to position [3026, 0]
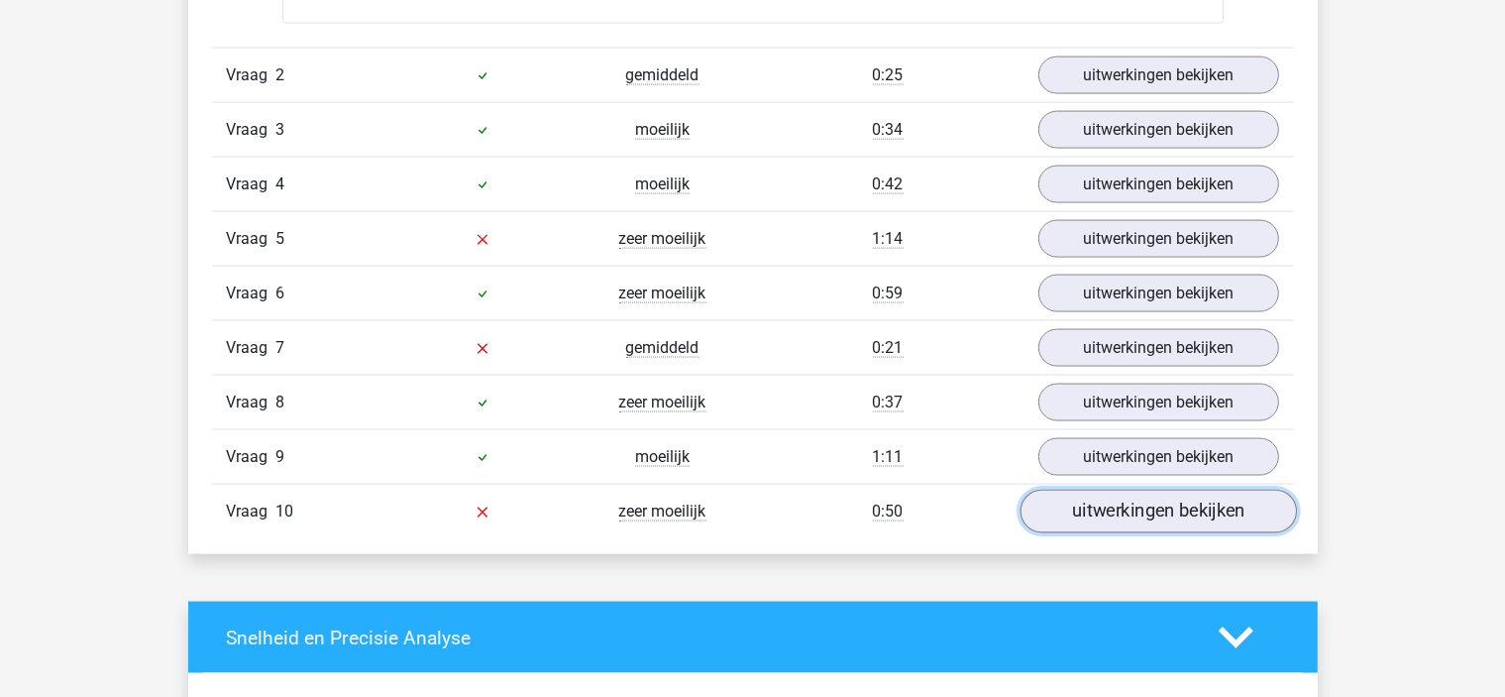
click at [1070, 511] on link "uitwerkingen bekijken" at bounding box center [1158, 511] width 276 height 44
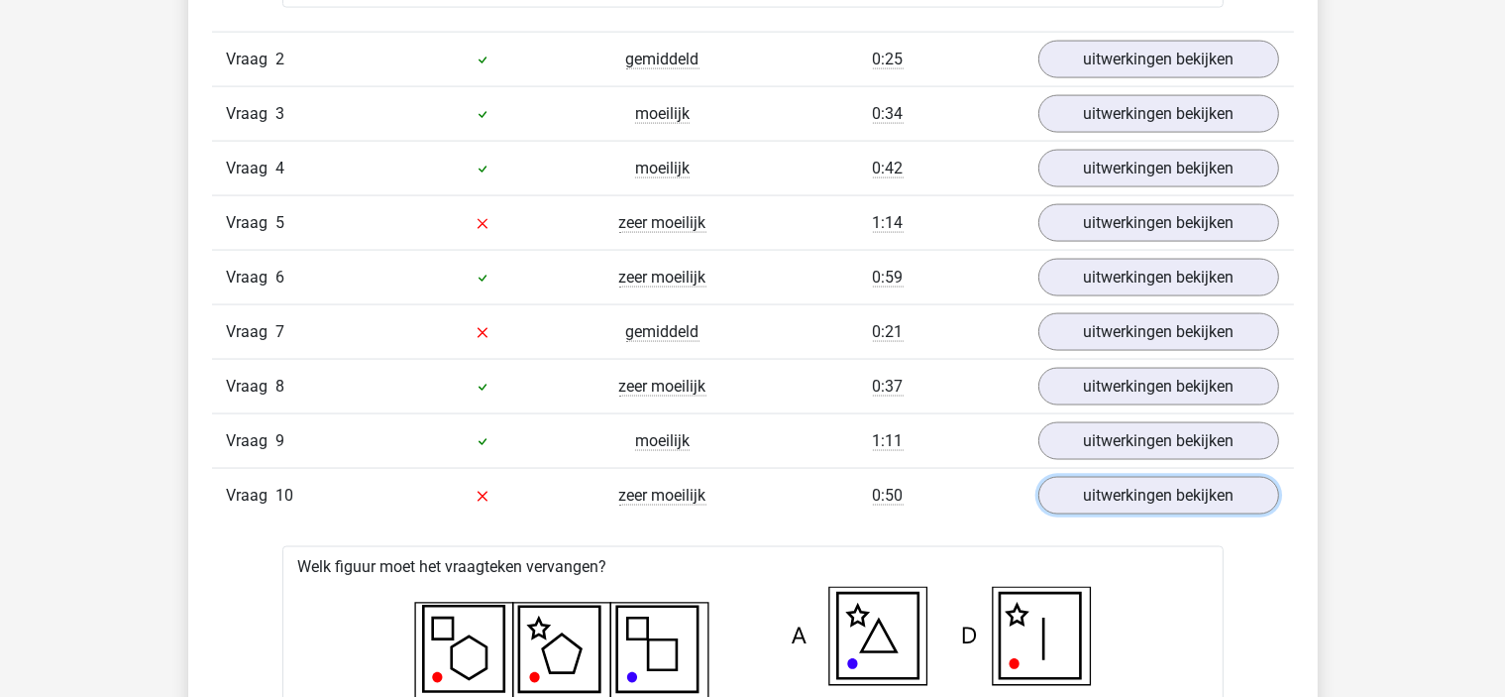
scroll to position [2964, 0]
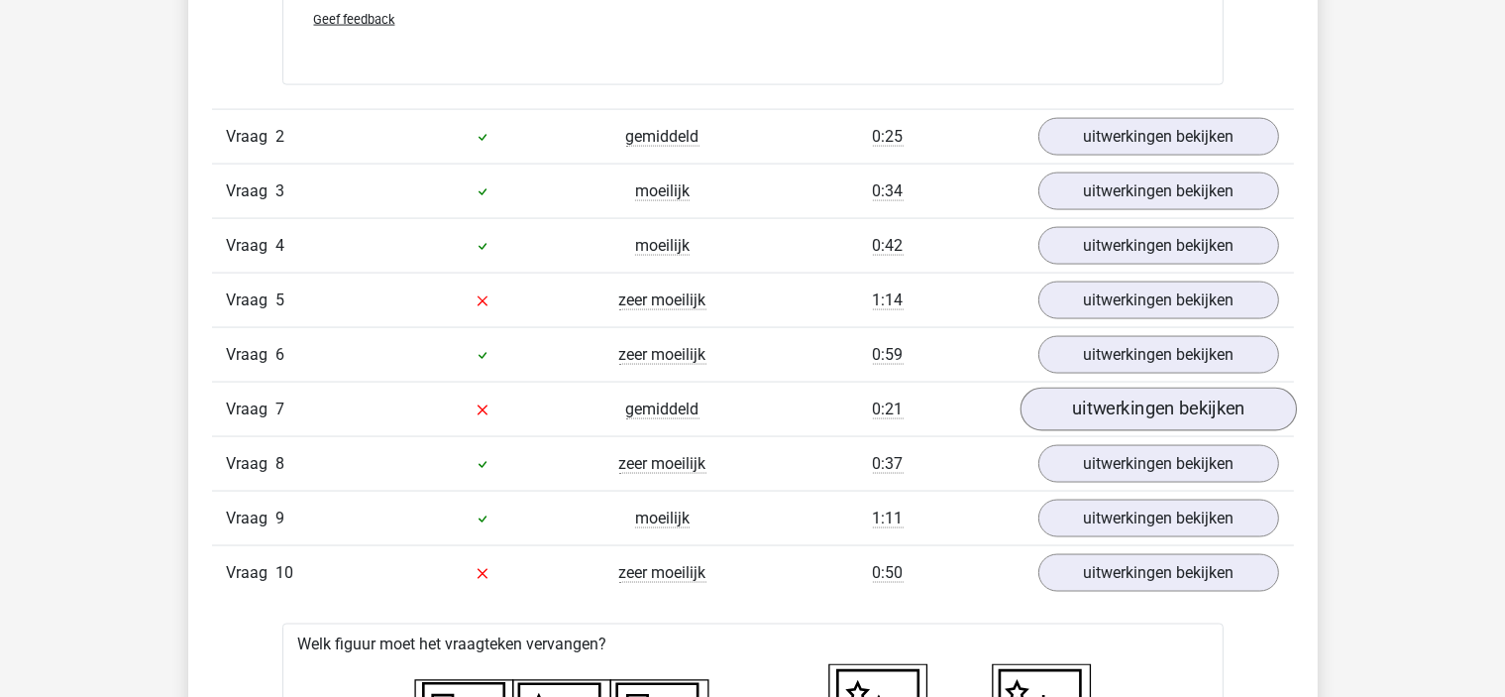
click at [1086, 399] on link "uitwerkingen bekijken" at bounding box center [1158, 409] width 276 height 44
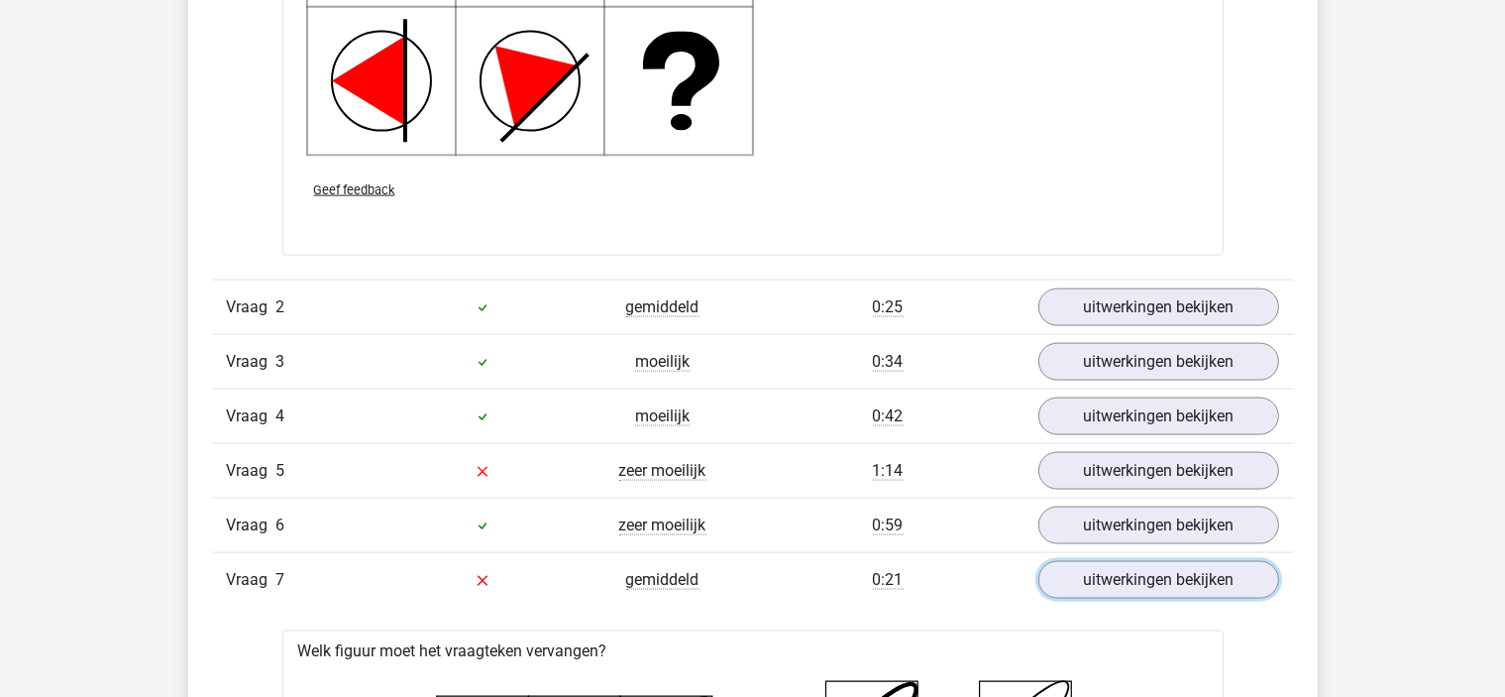
scroll to position [2770, 0]
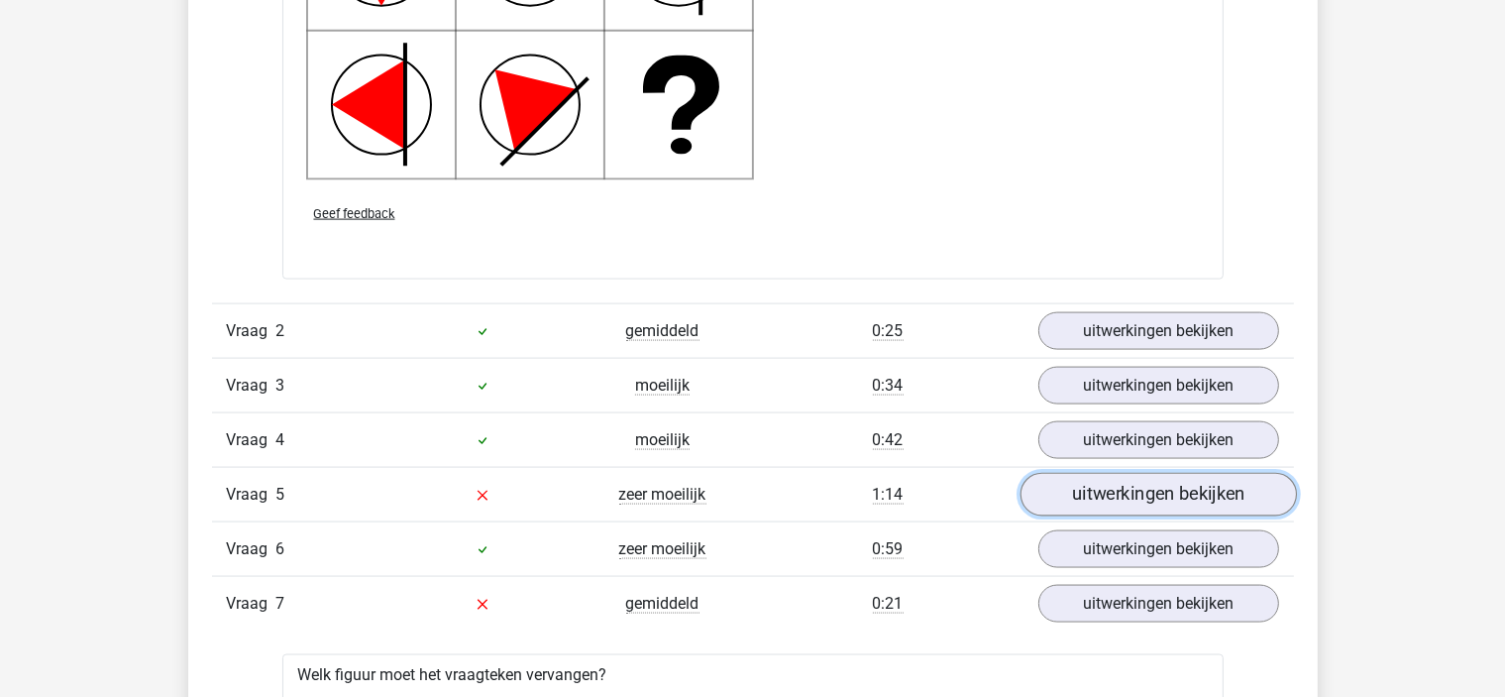
click at [1080, 483] on link "uitwerkingen bekijken" at bounding box center [1158, 495] width 276 height 44
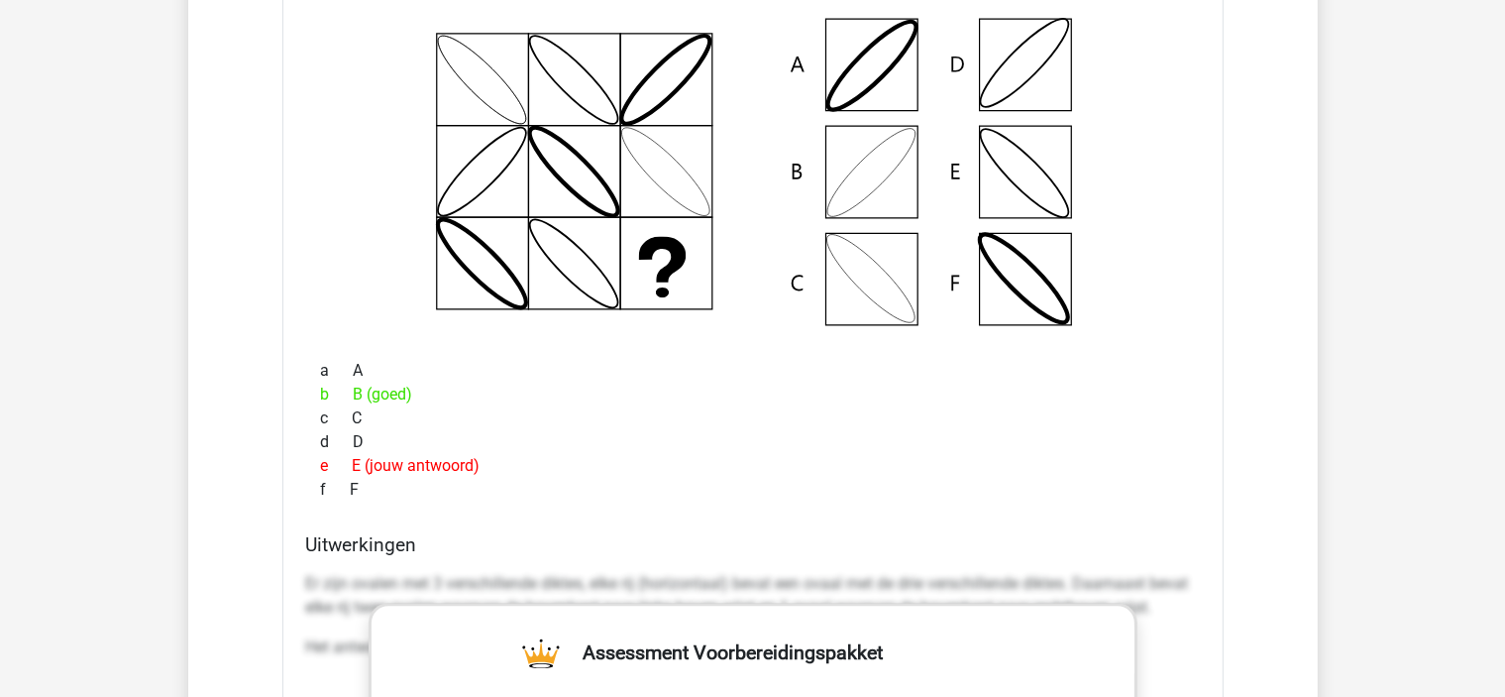
scroll to position [4792, 0]
